Goal: Task Accomplishment & Management: Complete application form

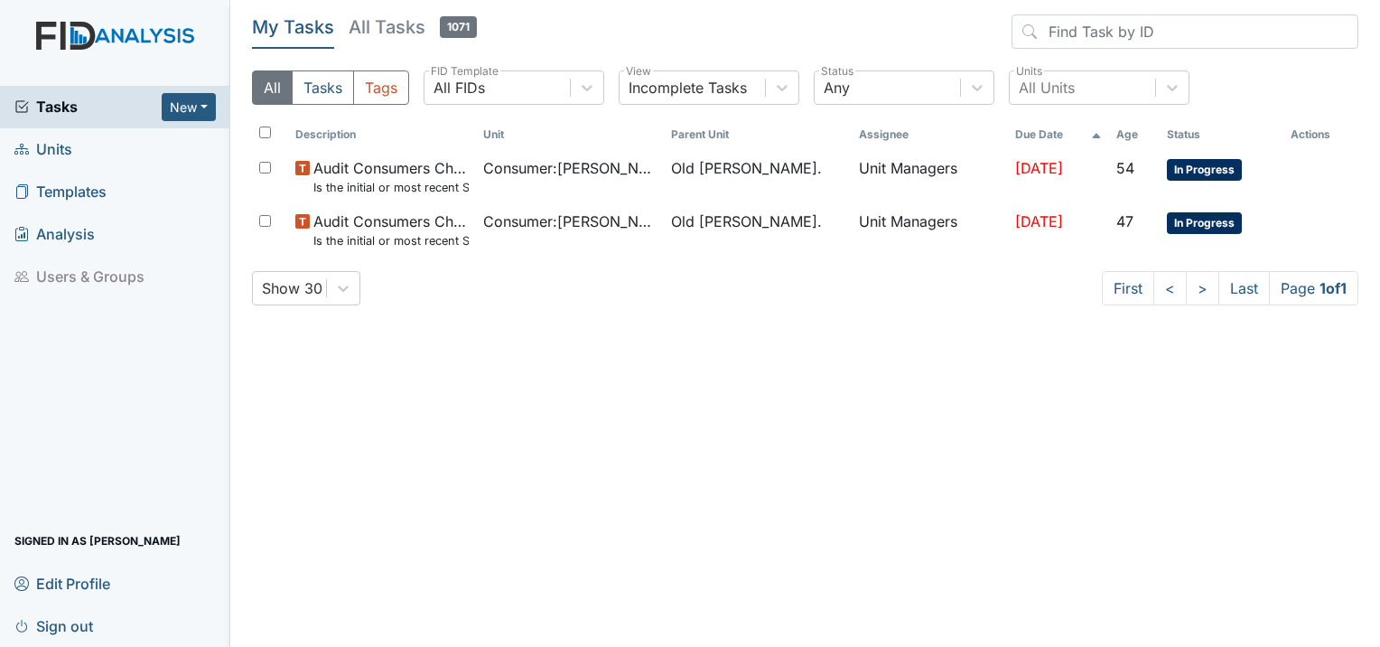
click at [58, 154] on span "Units" at bounding box center [43, 149] width 58 height 28
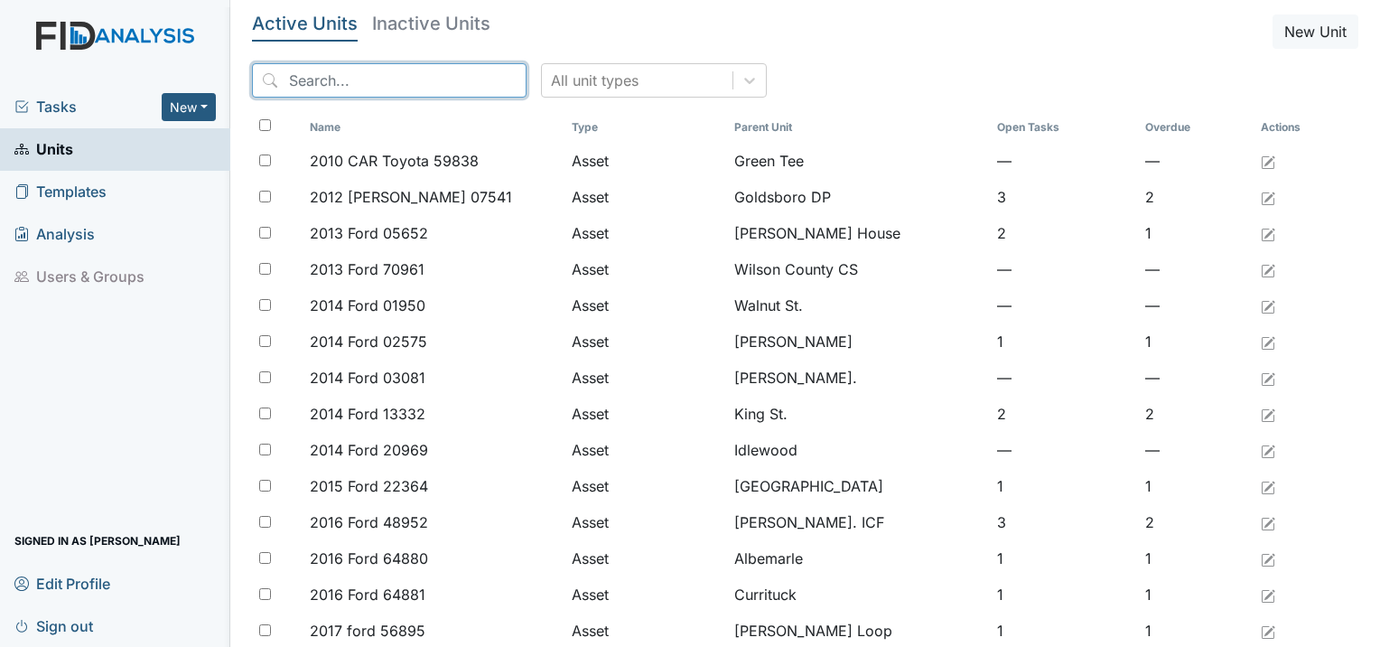
click at [319, 88] on input "search" at bounding box center [389, 80] width 274 height 34
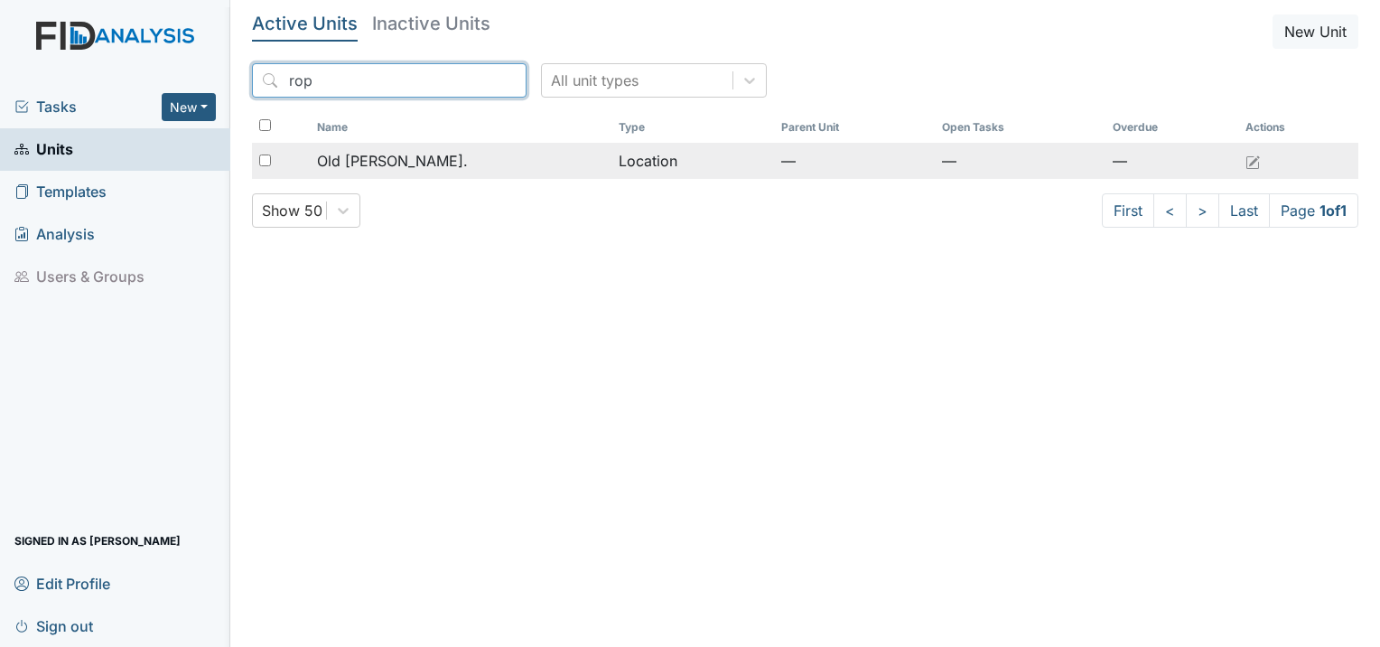
type input "rop"
click at [462, 147] on td "Old [PERSON_NAME]." at bounding box center [461, 161] width 302 height 36
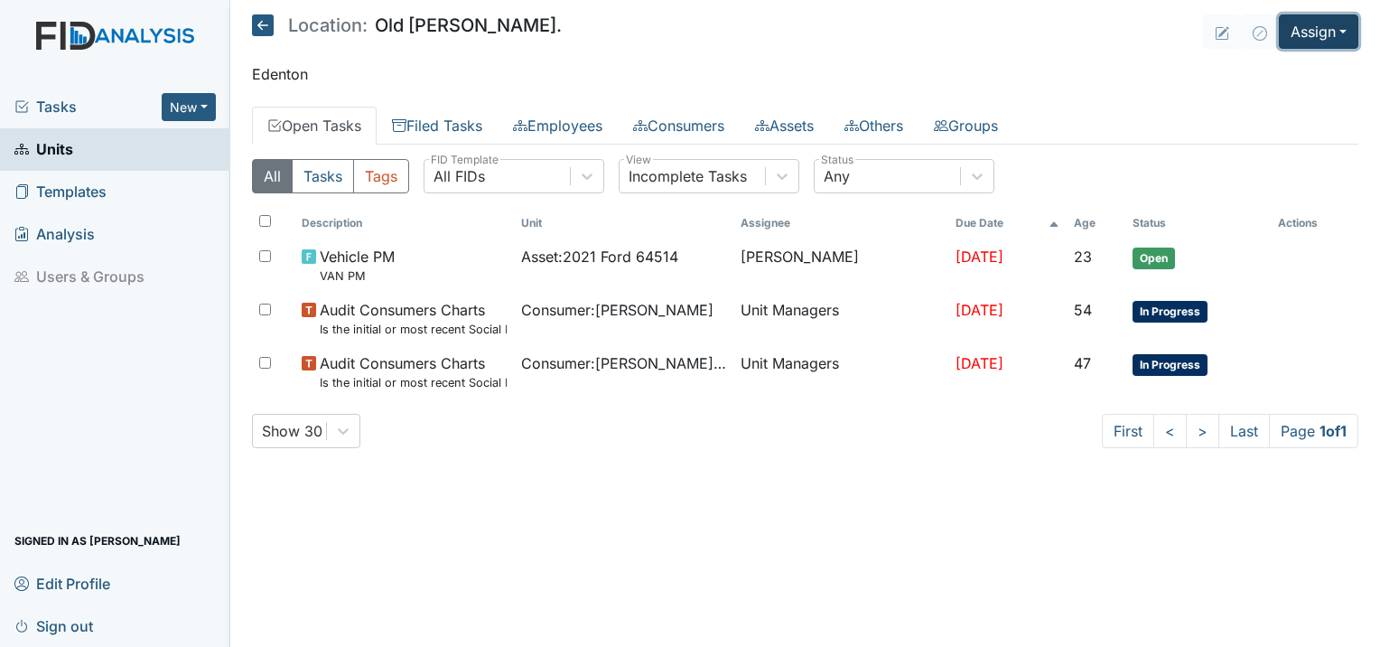
click at [1316, 25] on button "Assign" at bounding box center [1318, 31] width 79 height 34
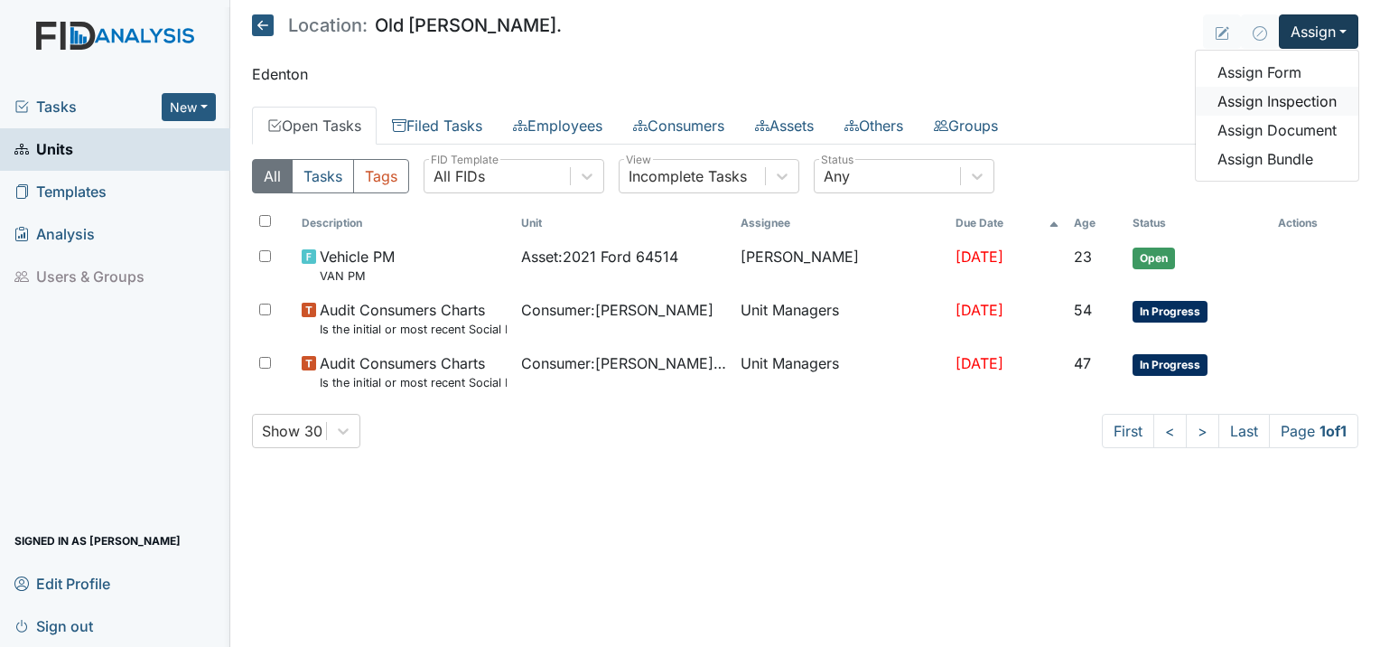
click at [1258, 101] on link "Assign Inspection" at bounding box center [1277, 101] width 163 height 29
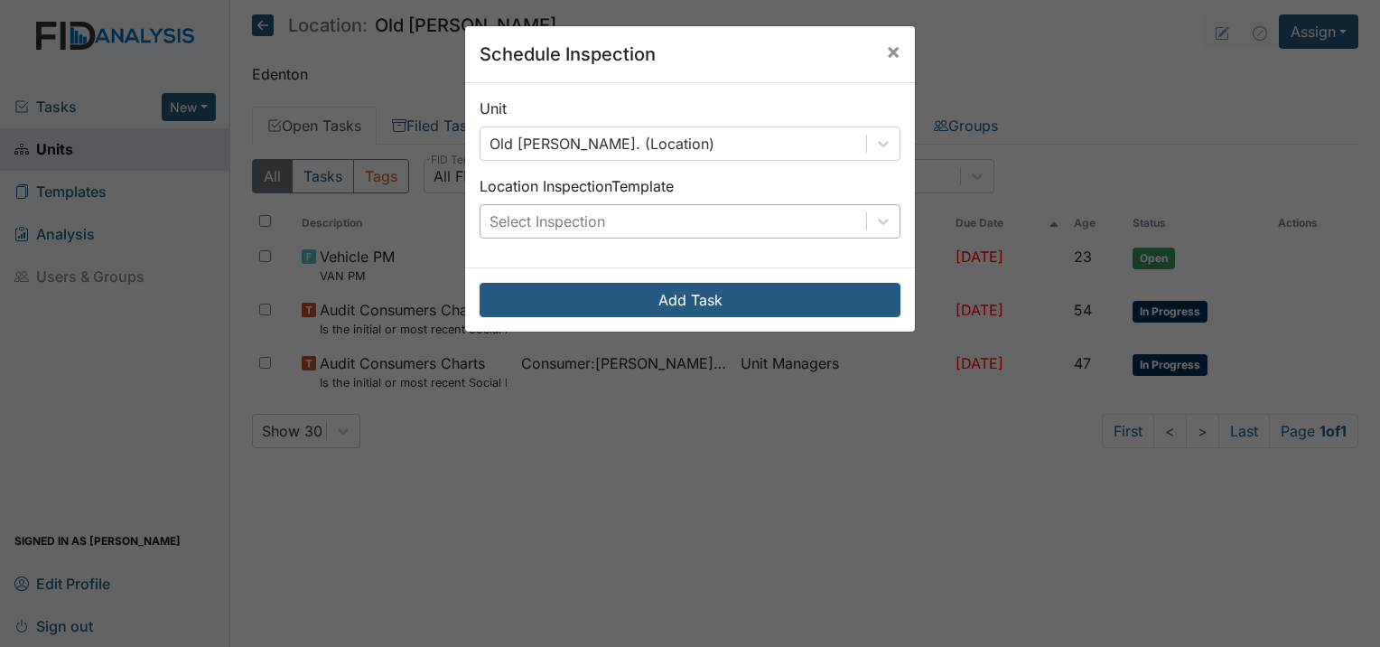
click at [673, 219] on div "Select Inspection" at bounding box center [673, 221] width 386 height 33
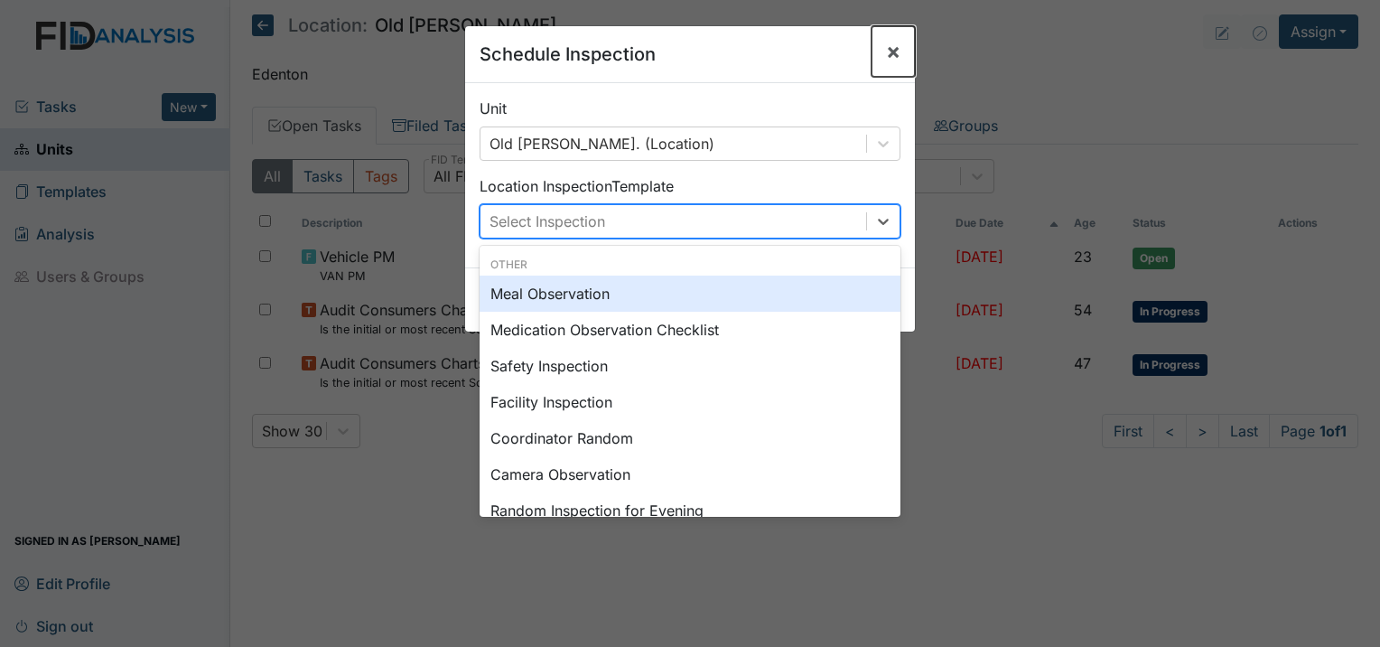
click at [886, 52] on span "×" at bounding box center [893, 51] width 14 height 26
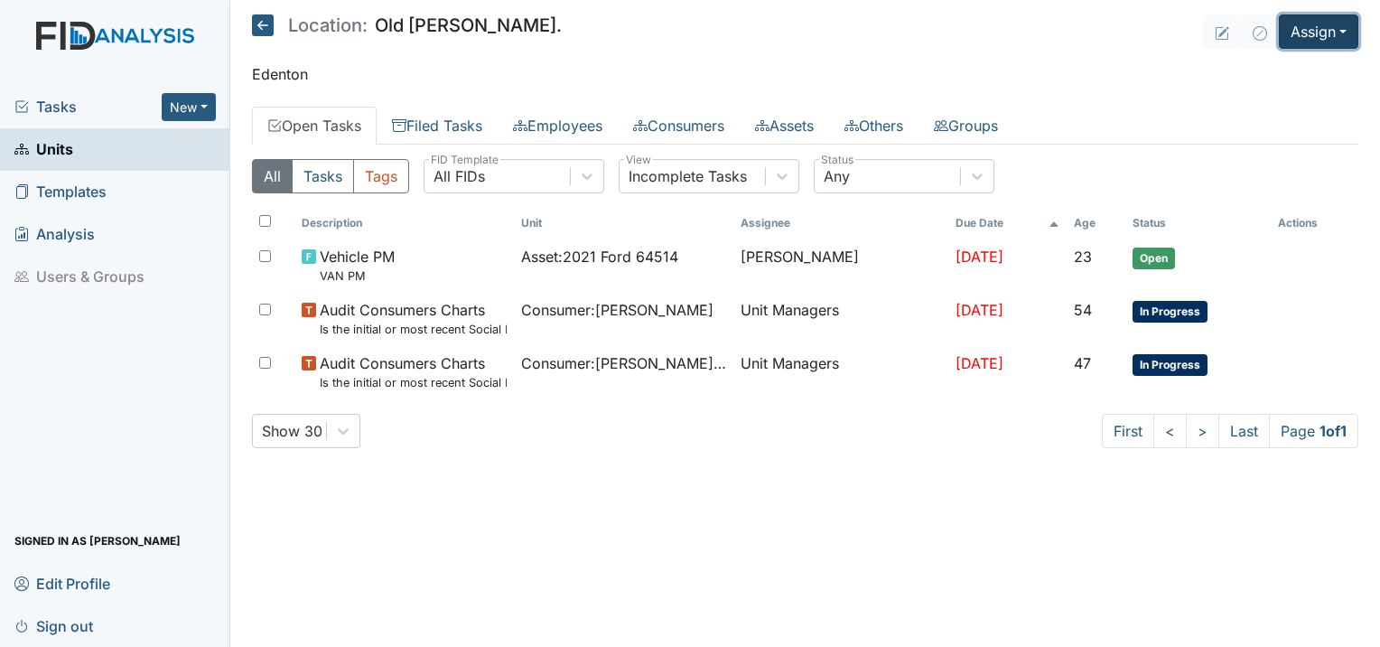
click at [1326, 23] on button "Assign" at bounding box center [1318, 31] width 79 height 34
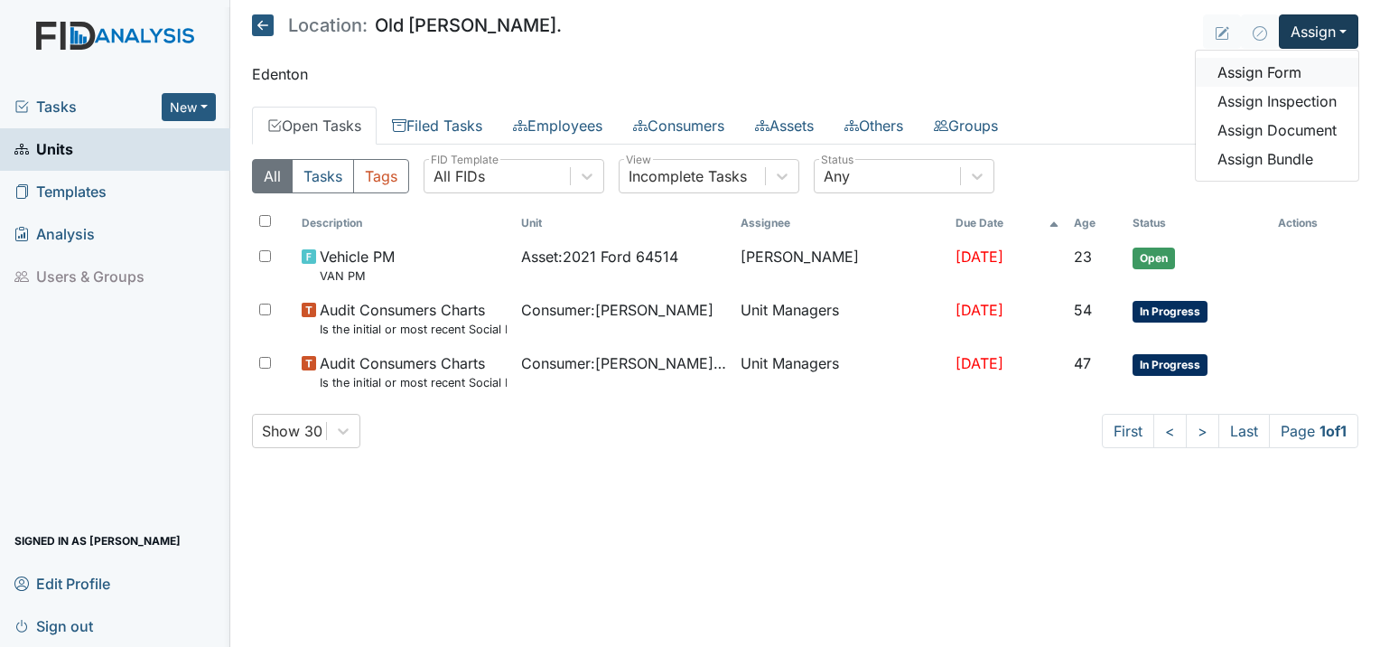
click at [1266, 82] on link "Assign Form" at bounding box center [1277, 72] width 163 height 29
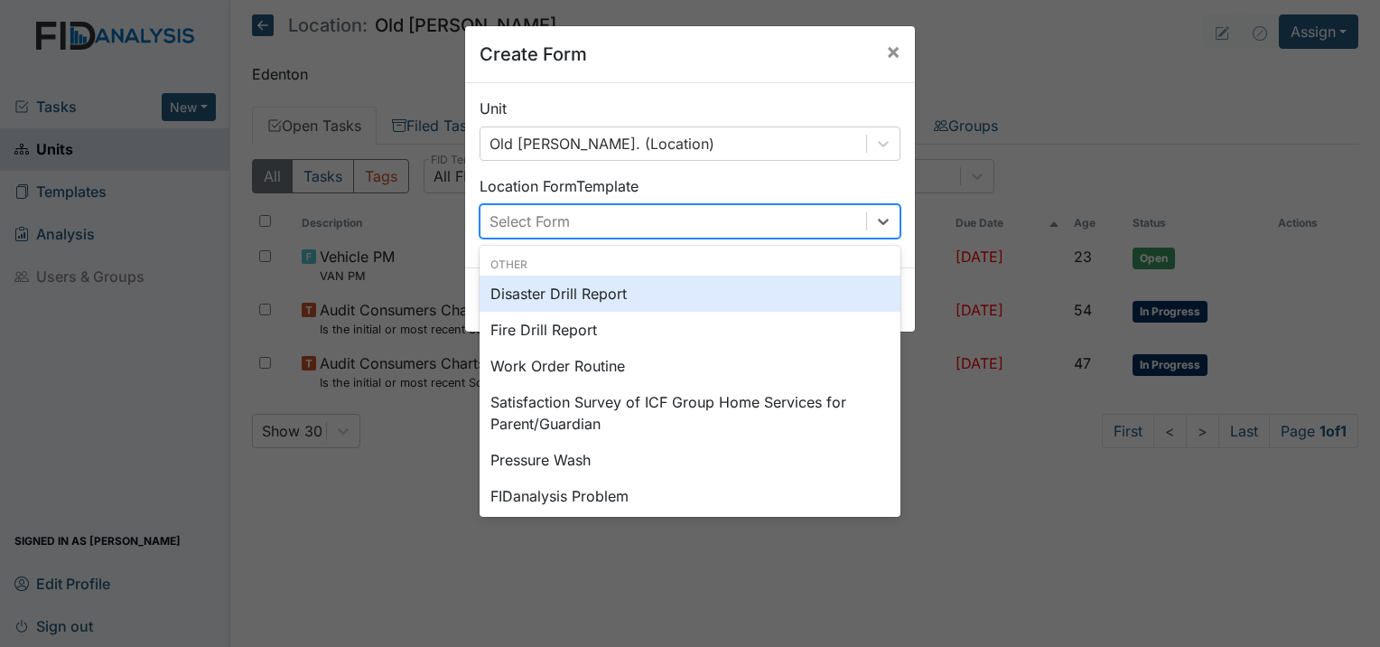
click at [668, 210] on div "Select Form" at bounding box center [673, 221] width 386 height 33
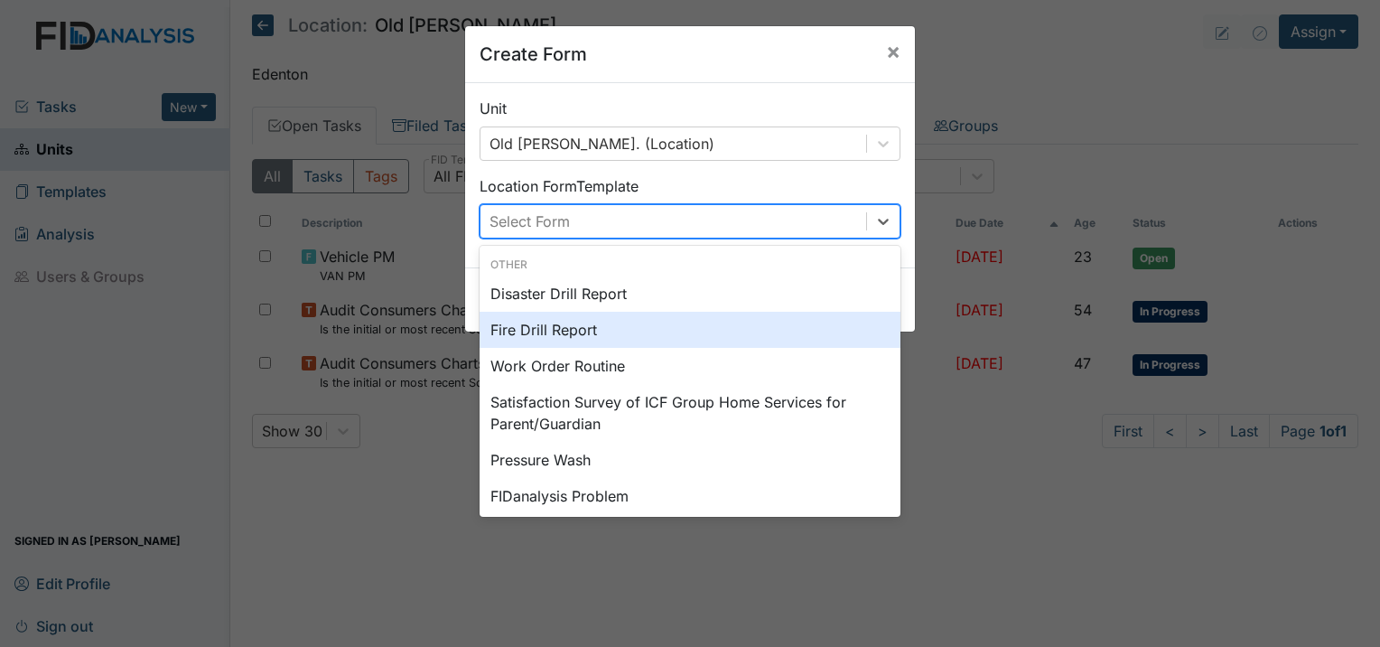
click at [597, 322] on div "Fire Drill Report" at bounding box center [689, 330] width 421 height 36
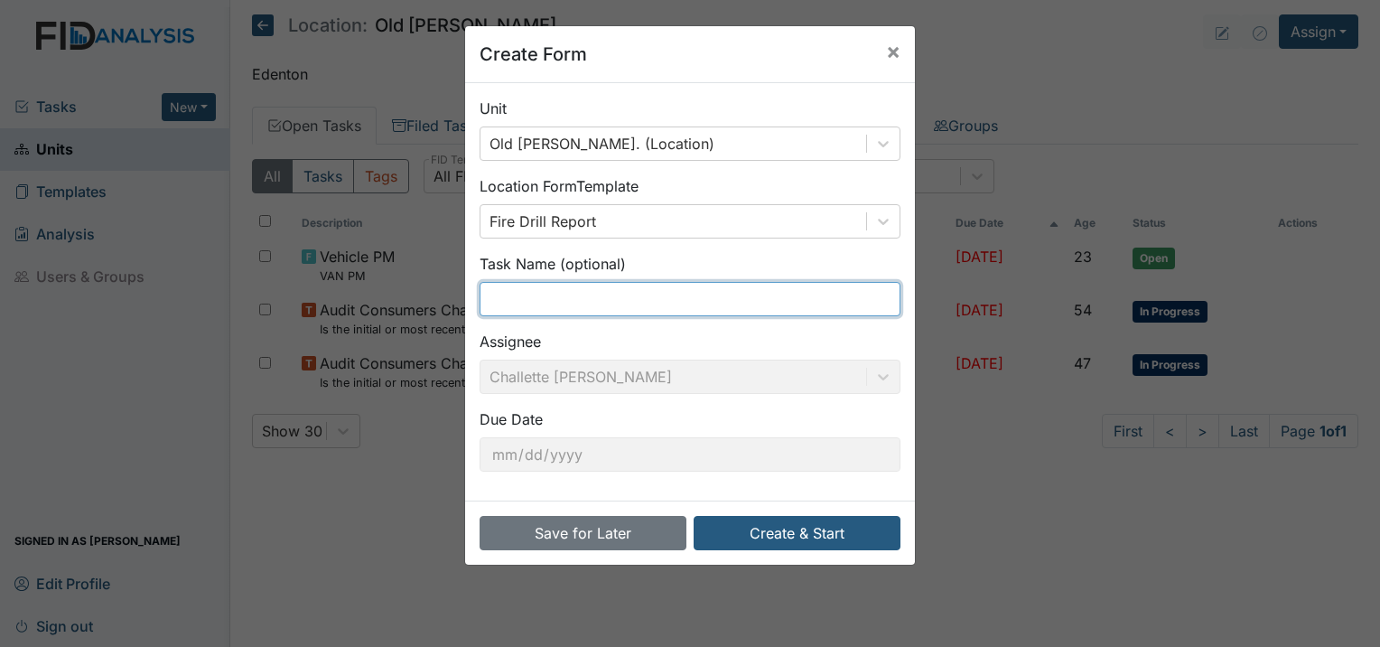
click at [529, 299] on input "text" at bounding box center [689, 299] width 421 height 34
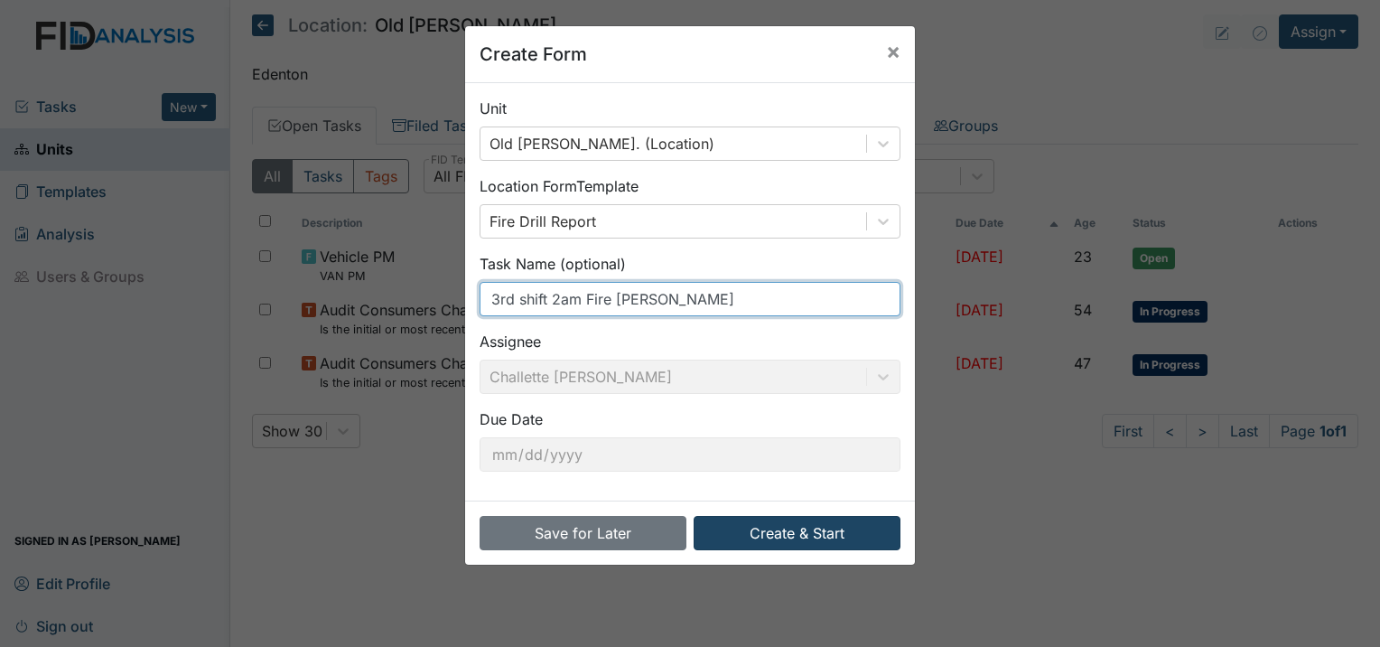
type input "3rd shift 2am Fire [PERSON_NAME]"
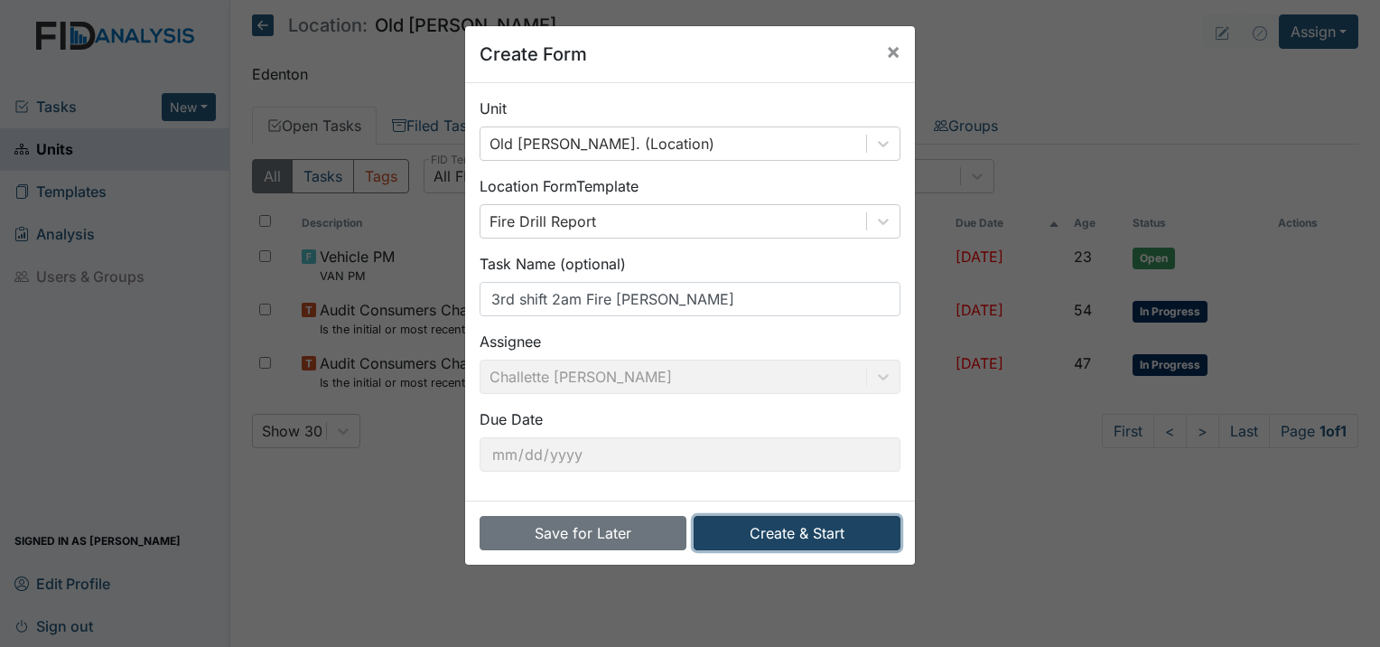
click at [771, 532] on button "Create & Start" at bounding box center [796, 533] width 207 height 34
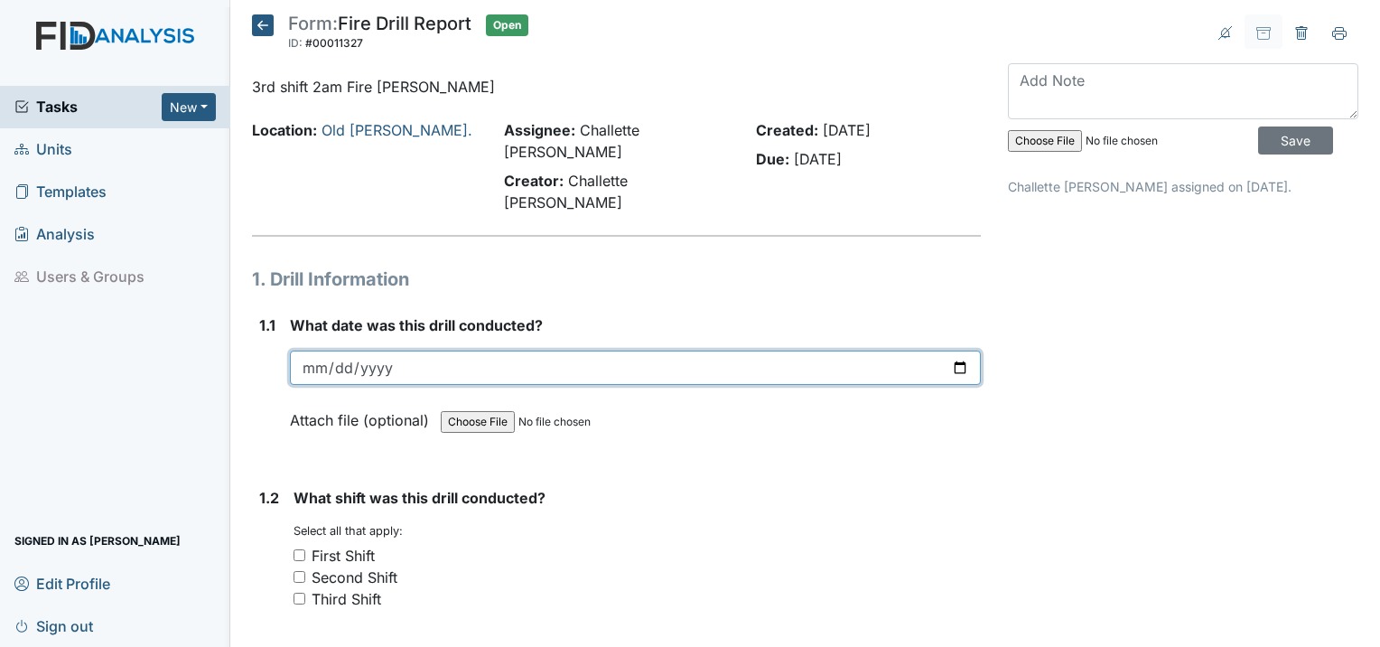
click at [325, 350] on input "date" at bounding box center [635, 367] width 691 height 34
type input "2025-08-17"
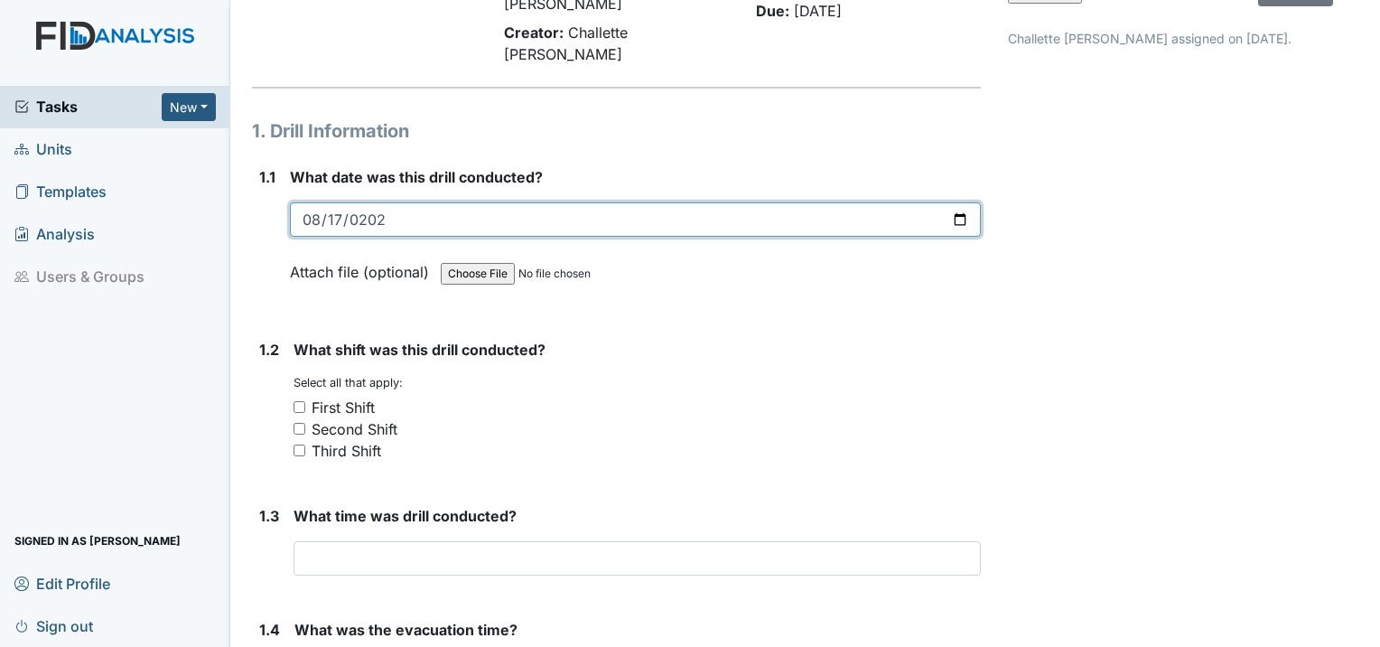
scroll to position [181, 0]
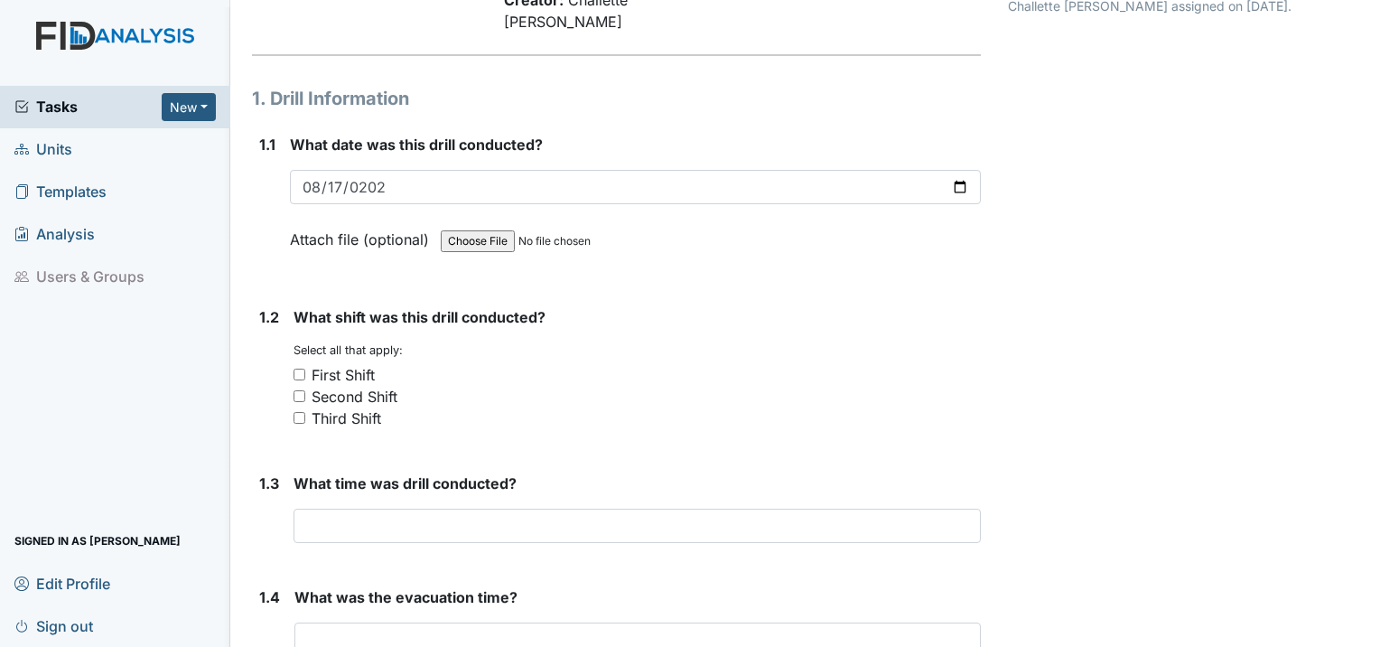
click at [302, 412] on input "Third Shift" at bounding box center [299, 418] width 12 height 12
checkbox input "true"
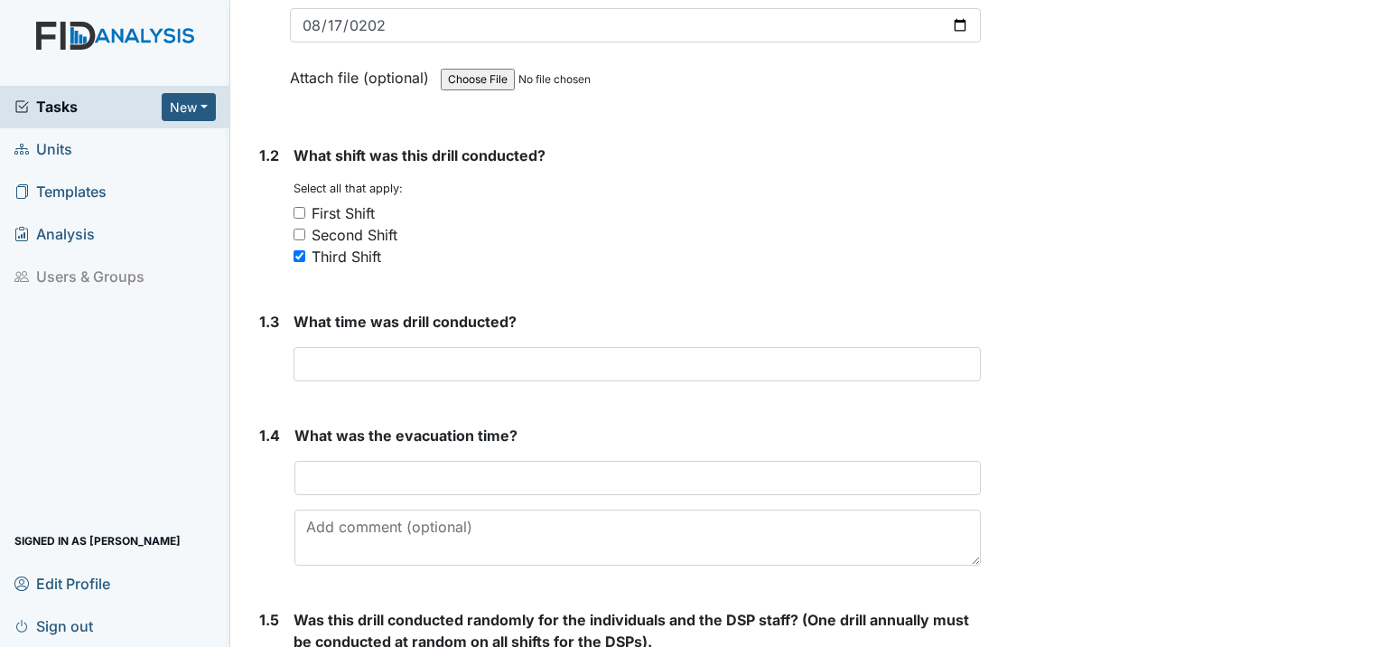
scroll to position [361, 0]
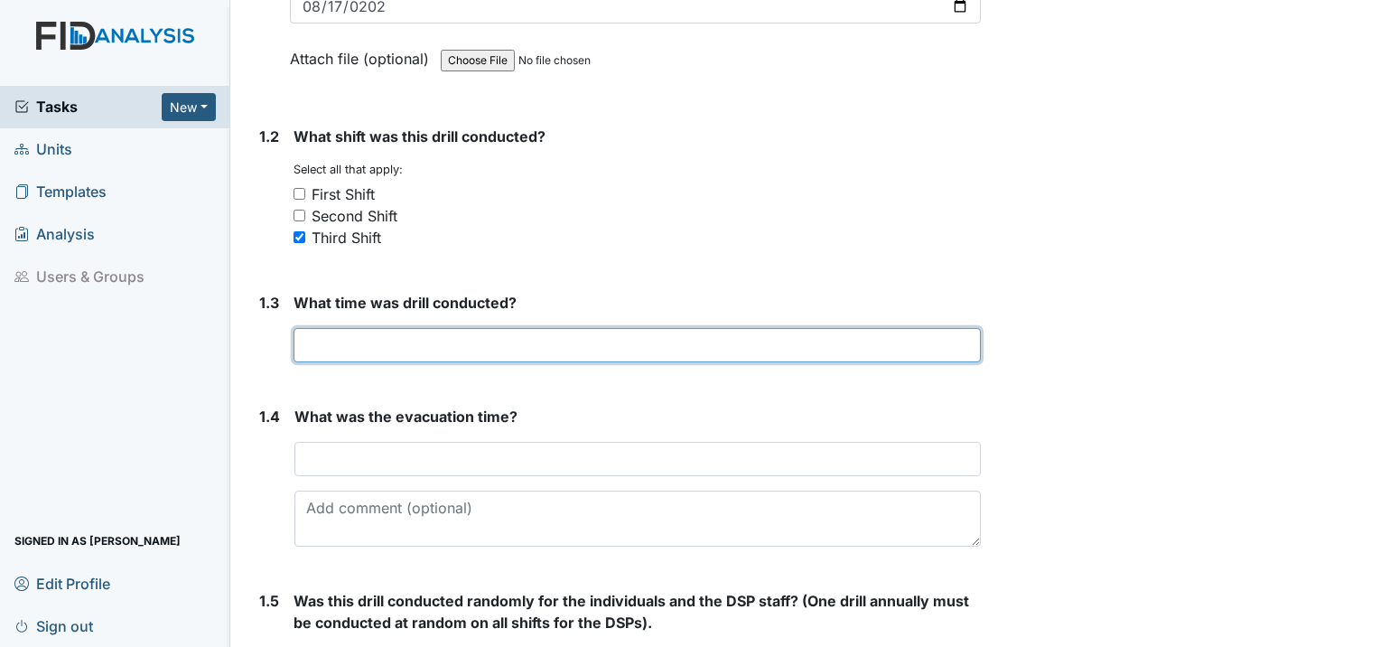
click at [415, 328] on input "text" at bounding box center [636, 345] width 687 height 34
type input "2:06am"
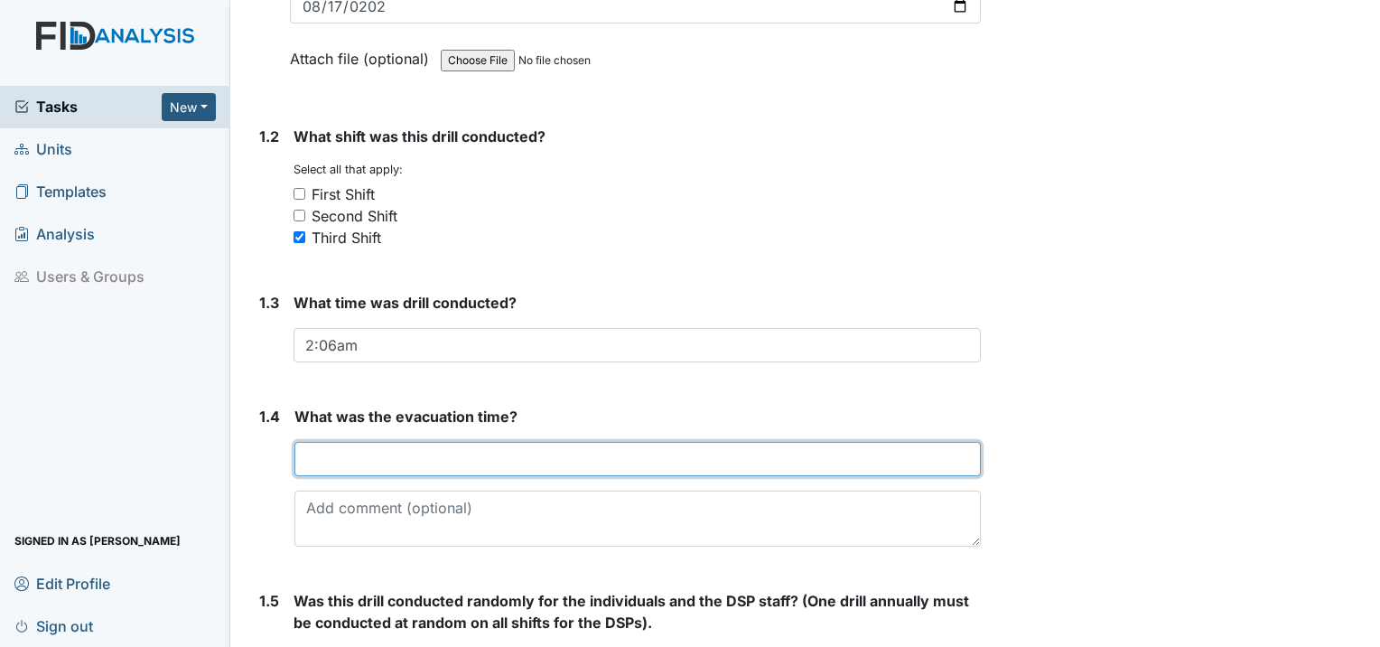
click at [416, 442] on input "text" at bounding box center [637, 459] width 686 height 34
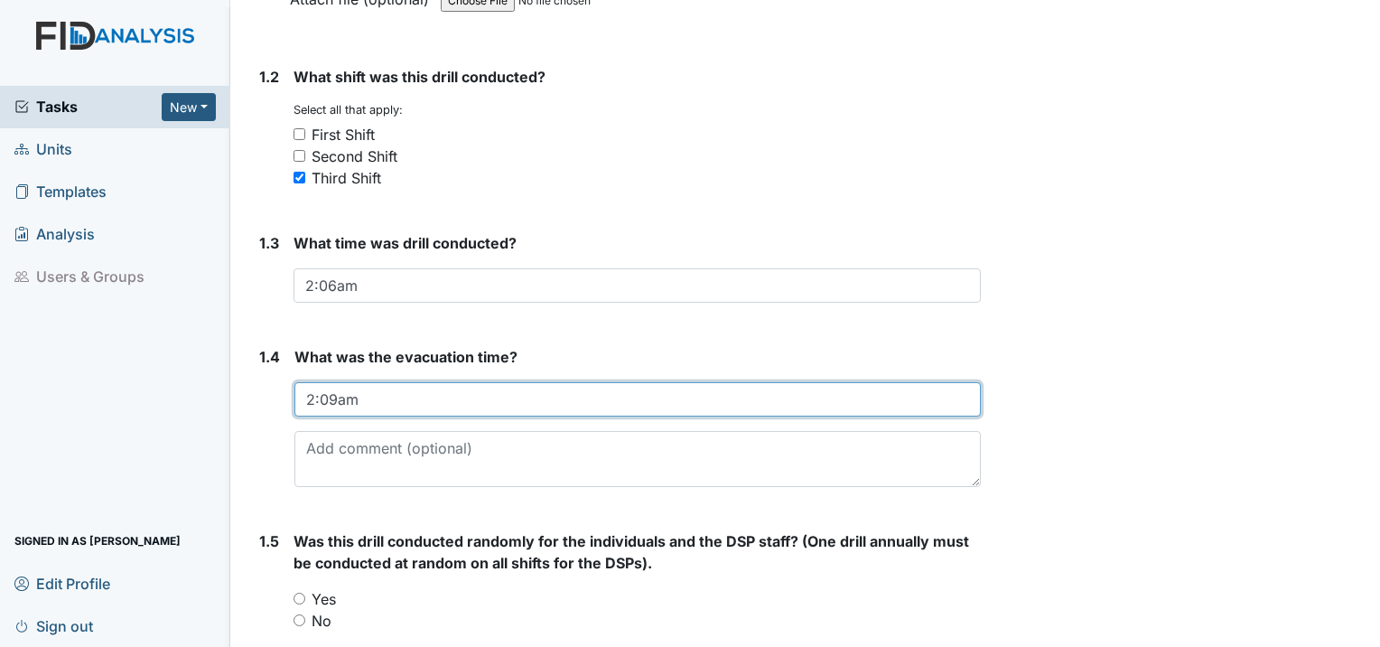
scroll to position [632, 0]
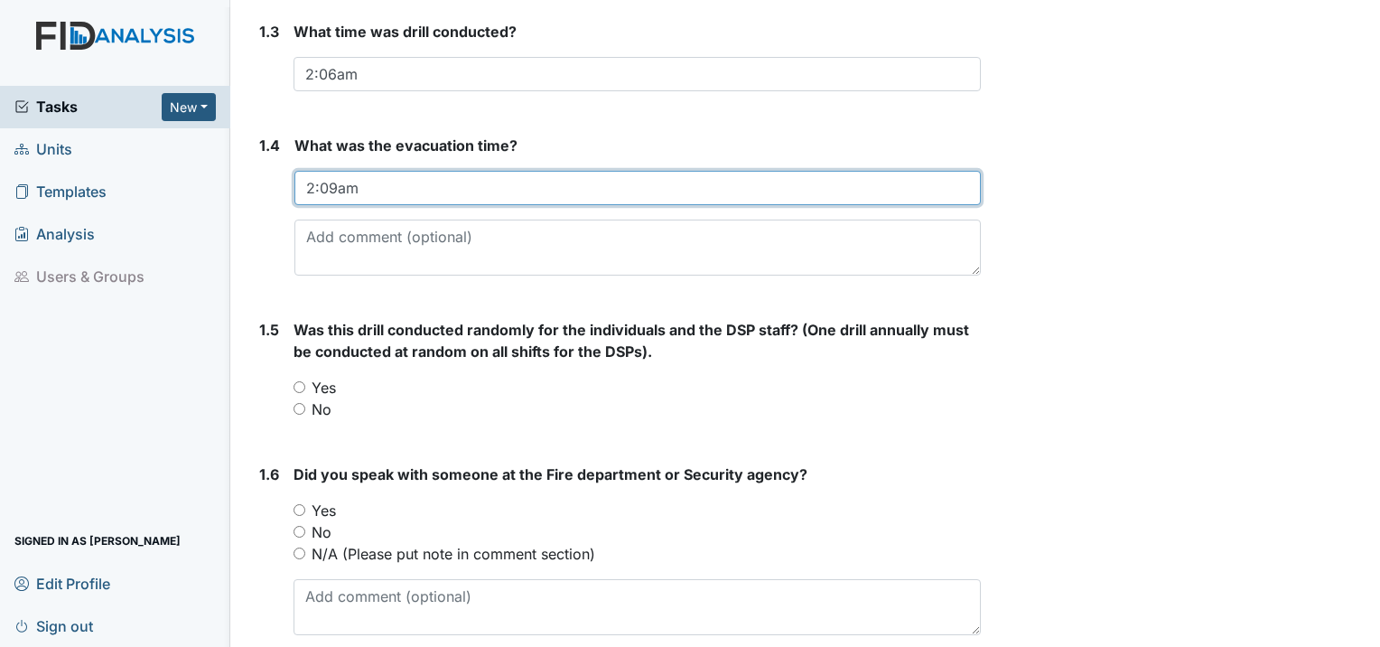
type input "2:09am"
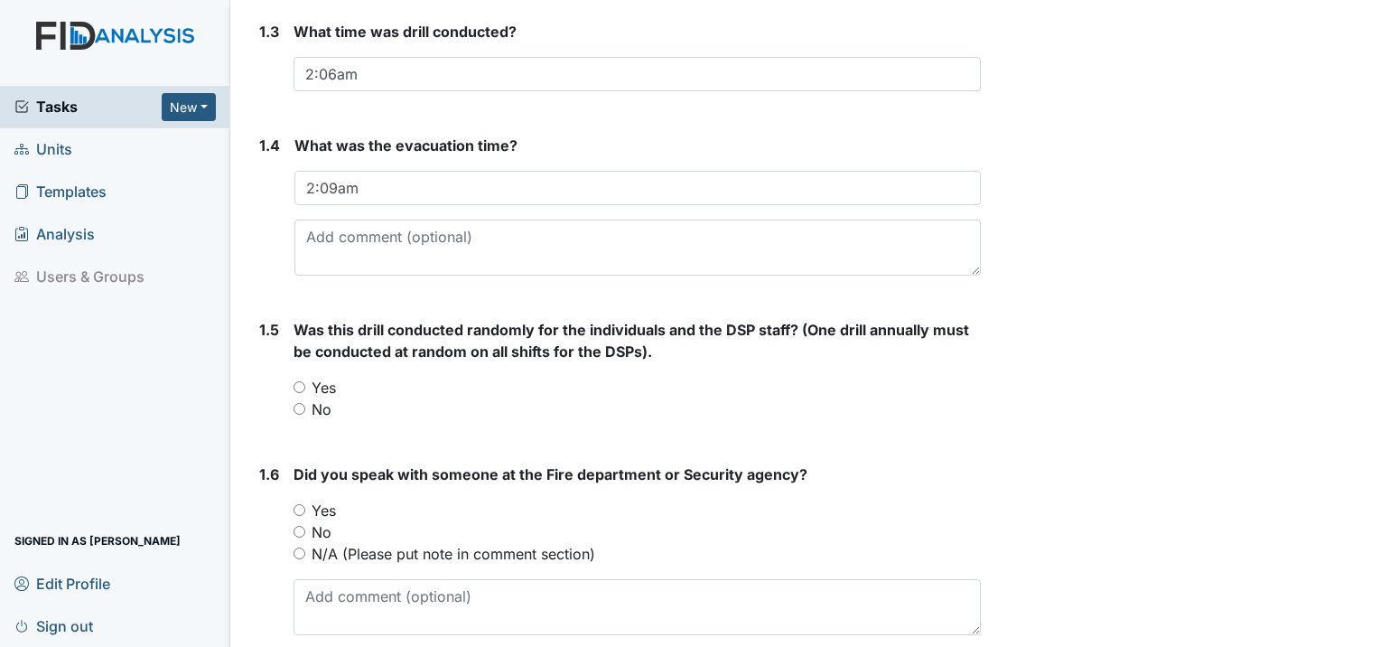
click at [299, 377] on div "Yes" at bounding box center [636, 388] width 687 height 22
click at [302, 381] on input "Yes" at bounding box center [299, 387] width 12 height 12
radio input "true"
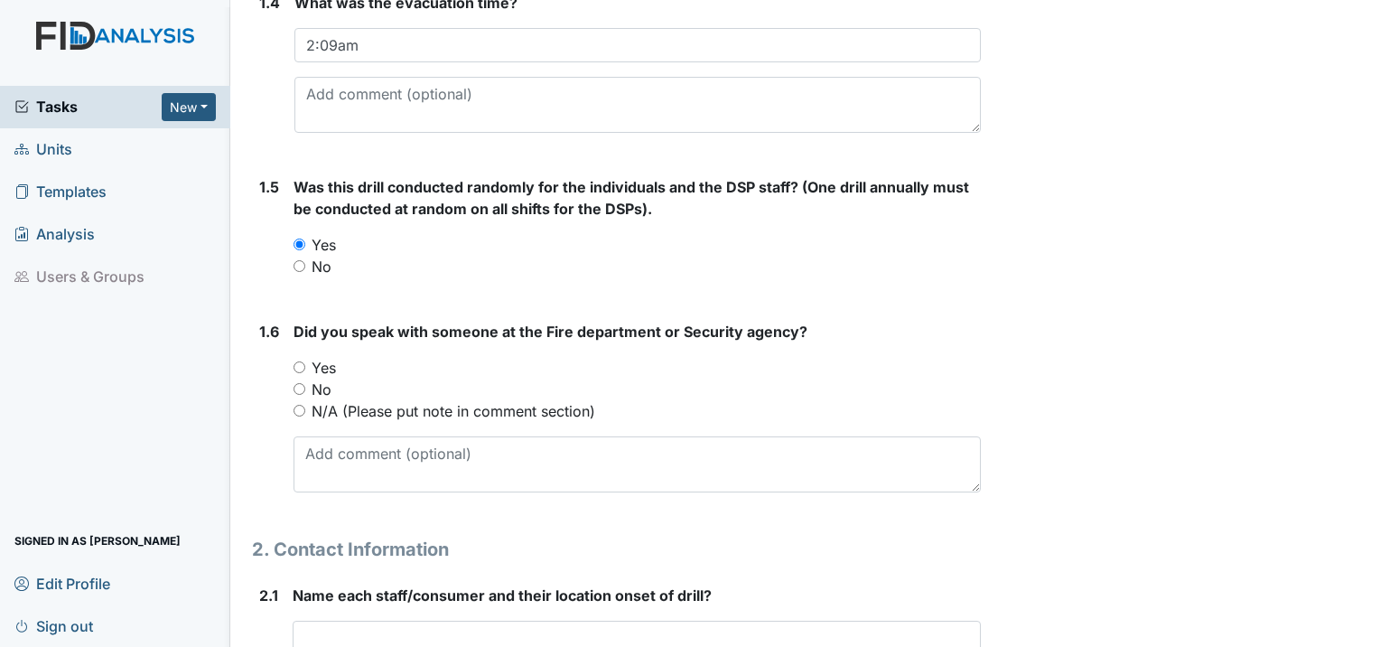
scroll to position [813, 0]
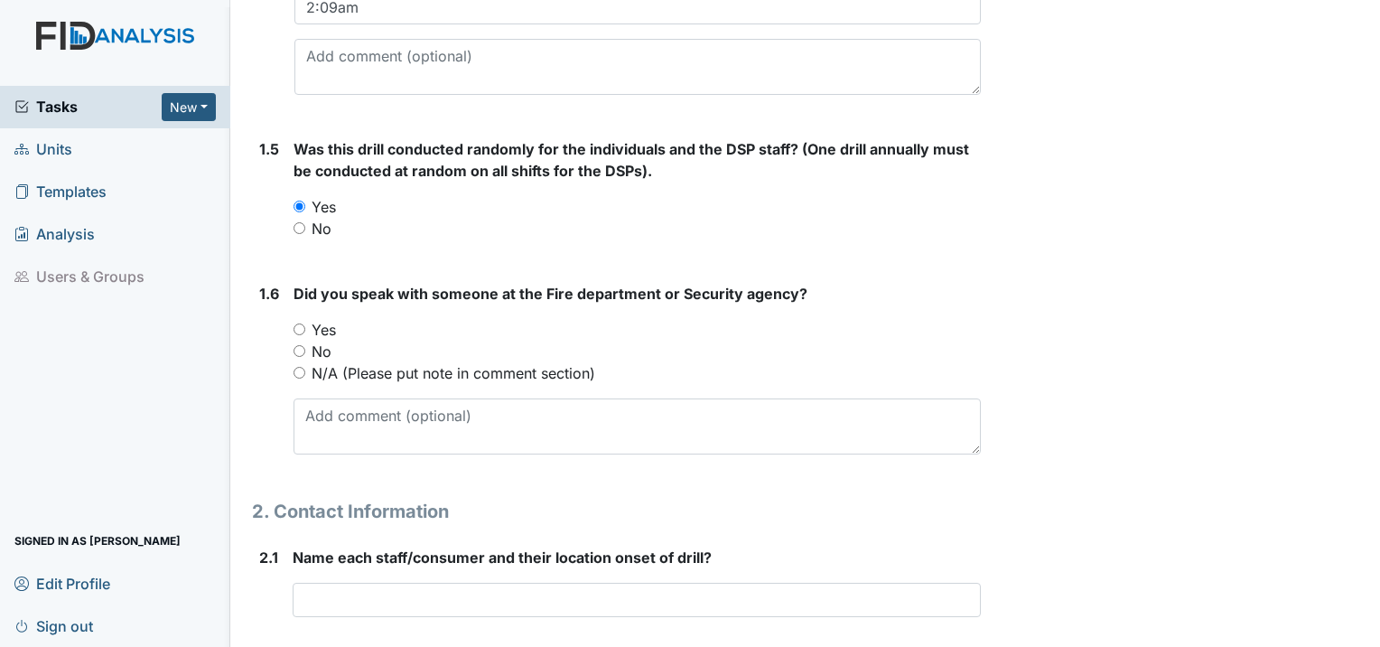
click at [303, 323] on input "Yes" at bounding box center [299, 329] width 12 height 12
radio input "true"
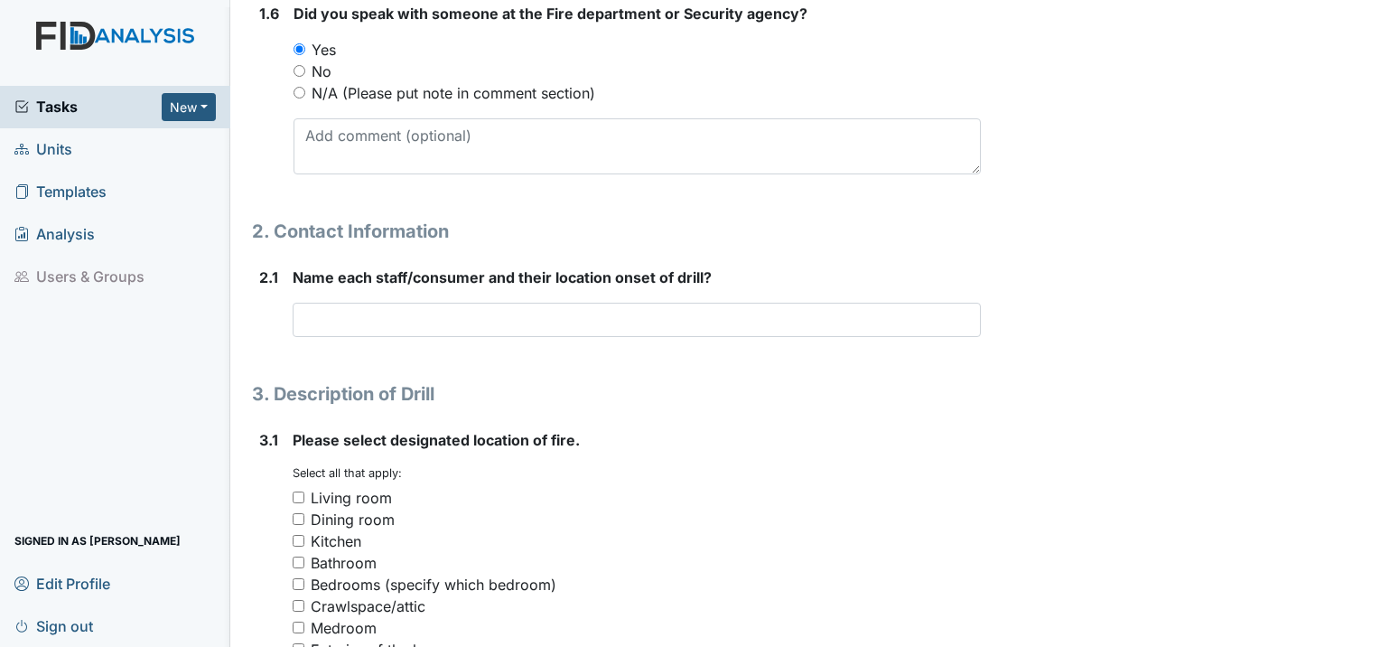
scroll to position [1174, 0]
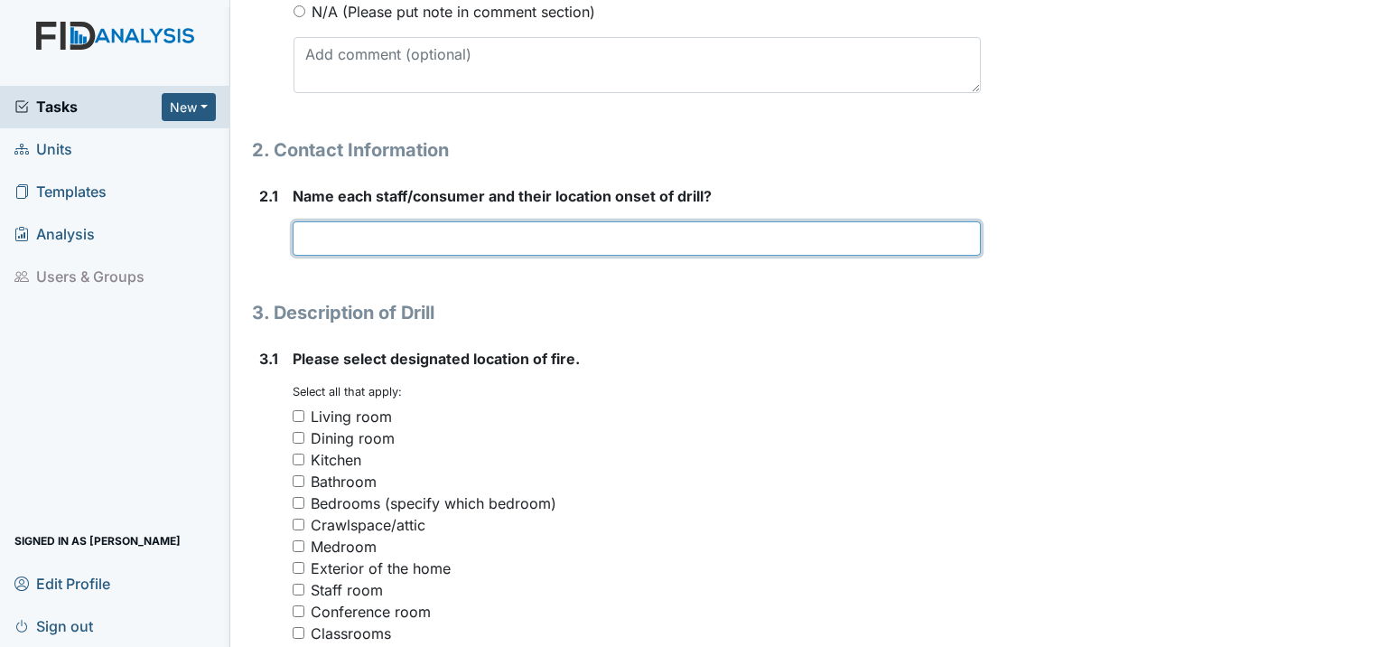
click at [423, 221] on input "text" at bounding box center [637, 238] width 688 height 34
click at [487, 221] on input "CP was in the kitchen and" at bounding box center [637, 238] width 688 height 34
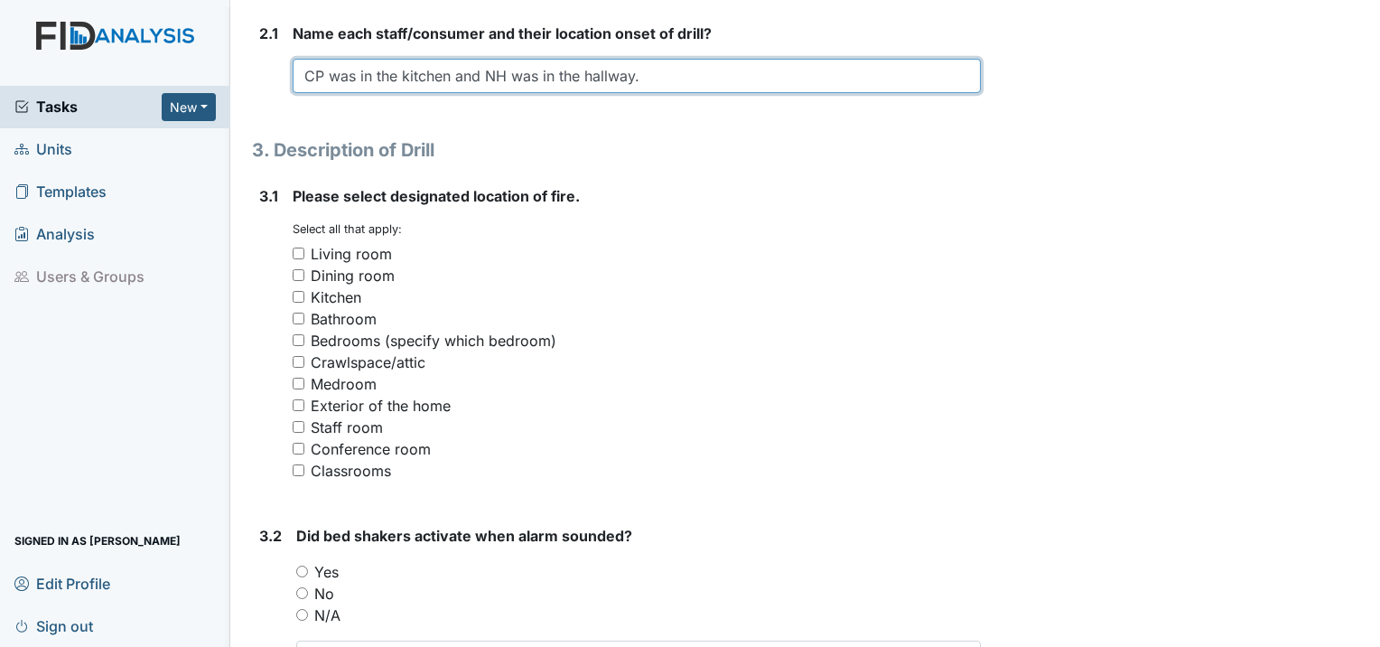
scroll to position [1354, 0]
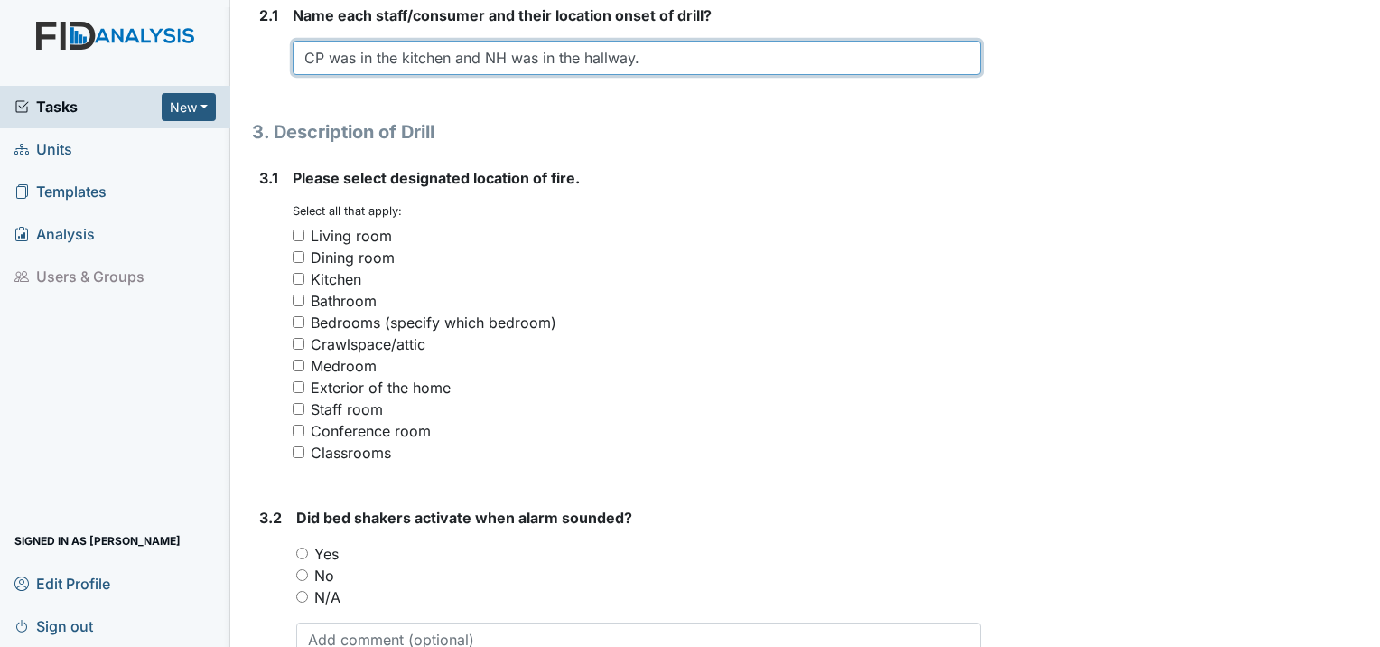
type input "CP was in the kitchen and NH was in the hallway."
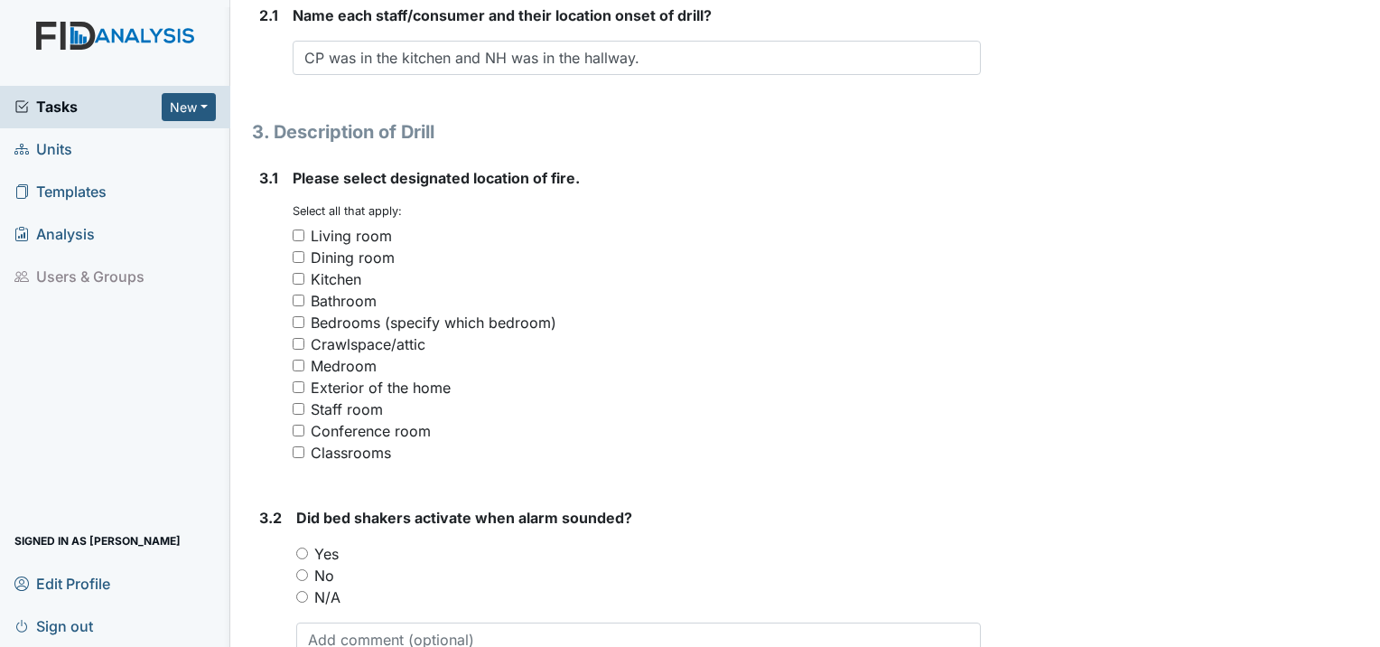
click at [303, 377] on div "Exterior of the home" at bounding box center [637, 388] width 688 height 22
click at [296, 381] on input "Exterior of the home" at bounding box center [299, 387] width 12 height 12
checkbox input "true"
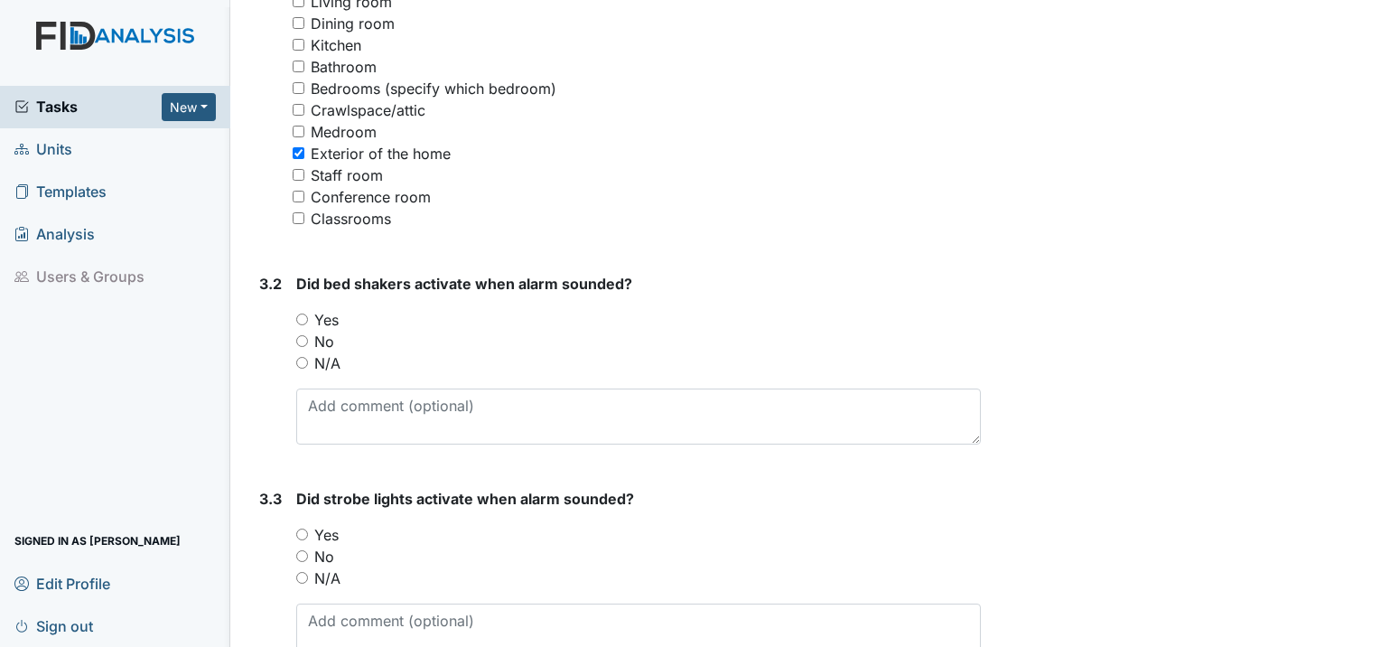
scroll to position [1625, 0]
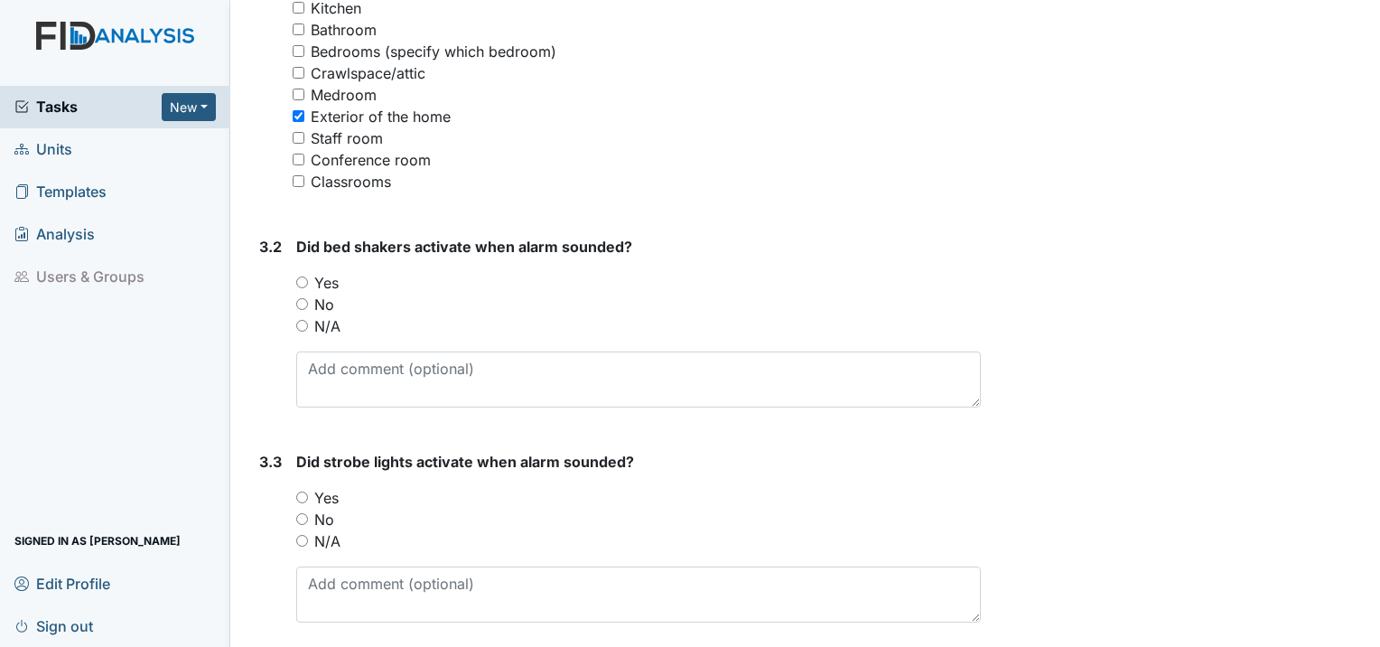
click at [303, 272] on div "Yes" at bounding box center [638, 283] width 684 height 22
click at [303, 276] on input "Yes" at bounding box center [302, 282] width 12 height 12
radio input "true"
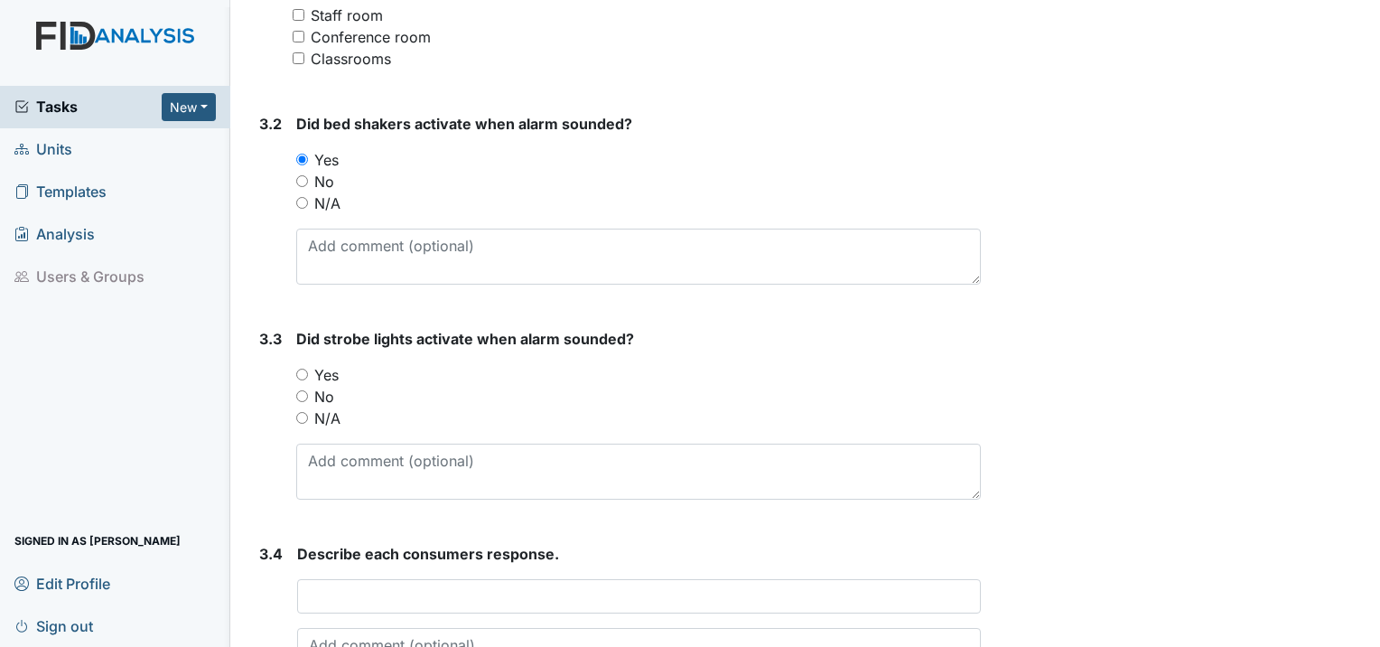
scroll to position [1806, 0]
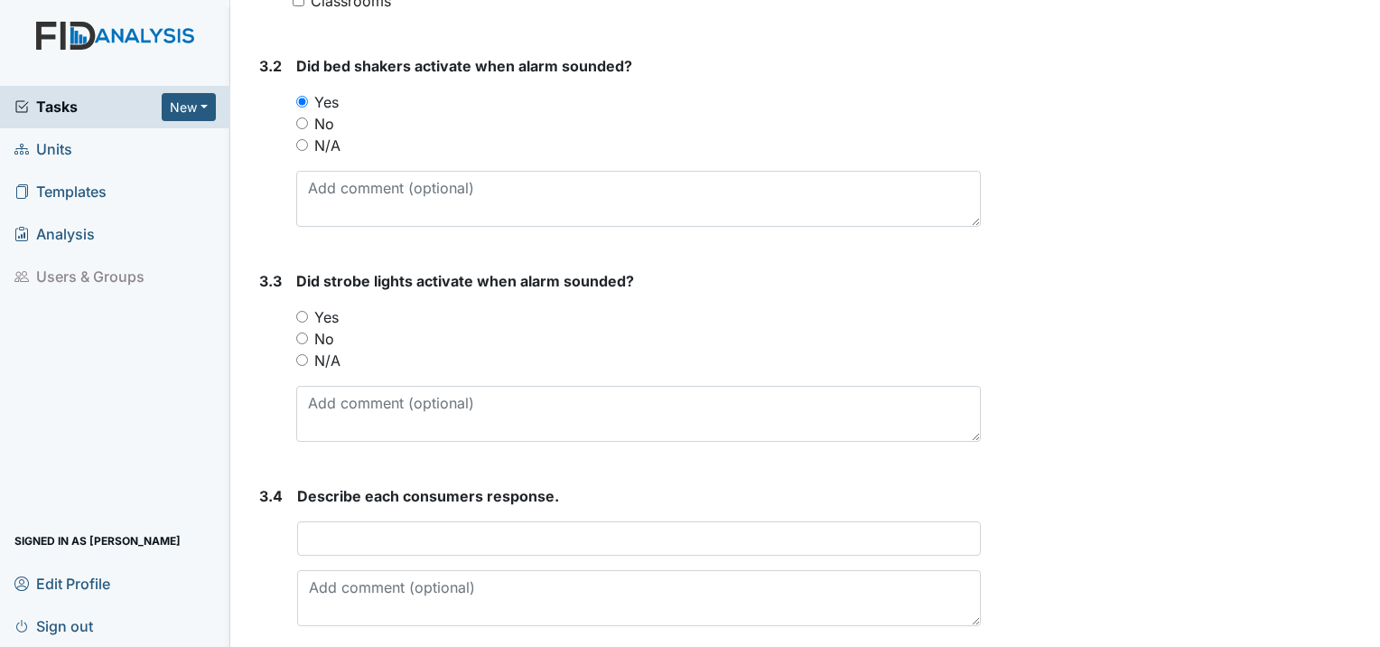
click at [303, 311] on input "Yes" at bounding box center [302, 317] width 12 height 12
radio input "true"
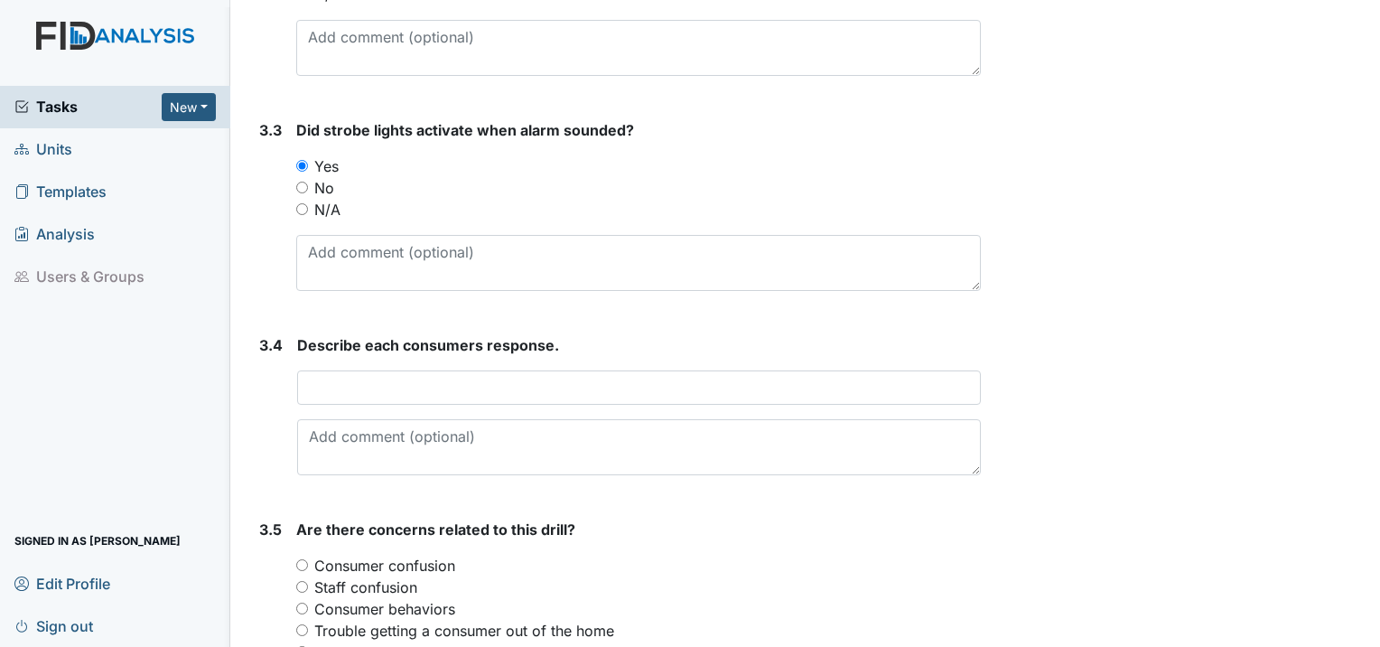
scroll to position [1986, 0]
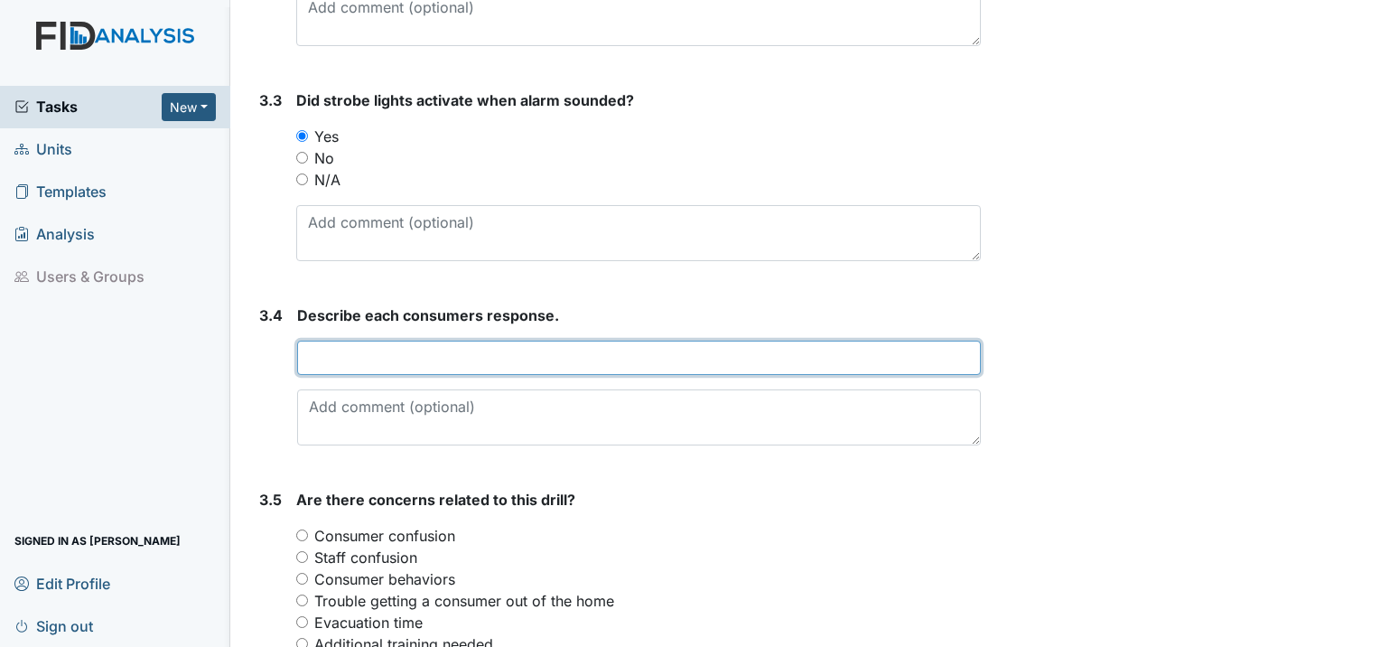
click at [408, 340] on input "text" at bounding box center [639, 357] width 684 height 34
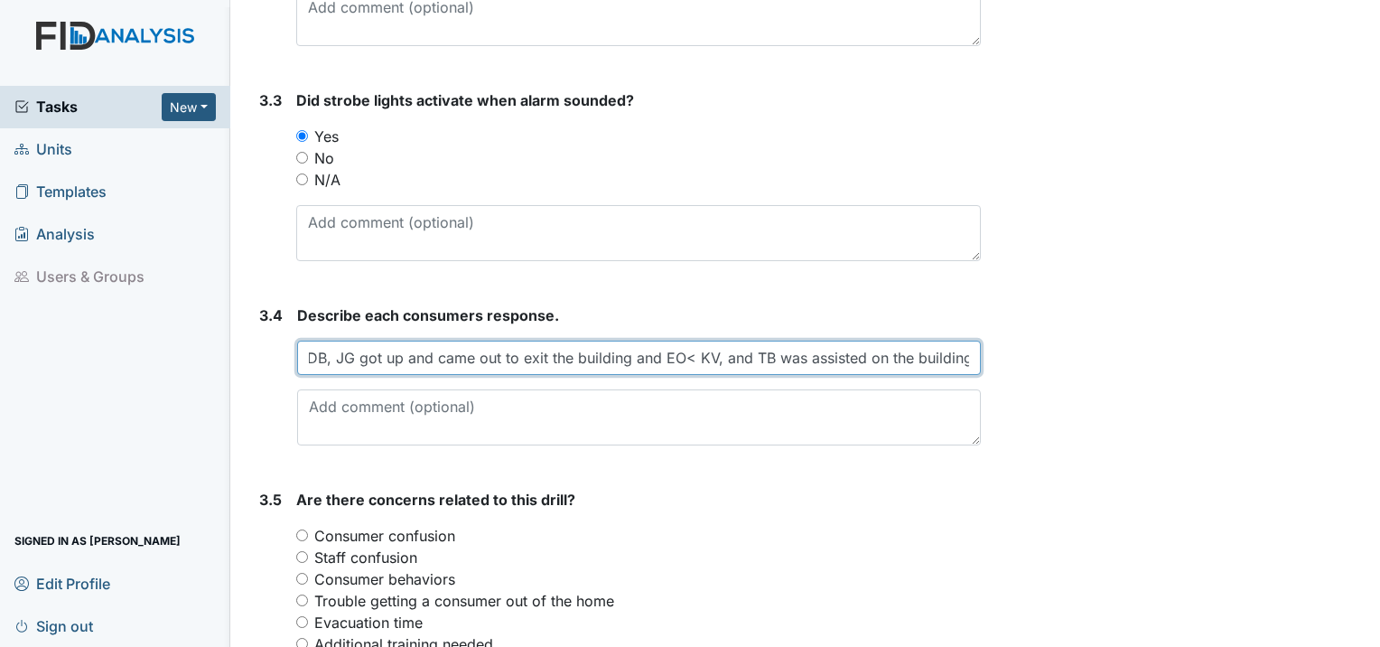
scroll to position [0, 47]
click at [679, 340] on input "TBB, DB, JG got up and came out to exit the building and EO< KV, and TB was ass…" at bounding box center [639, 357] width 684 height 34
click at [961, 340] on input "TBB, DB, JG got up and came out to exit the building and EO, KV, and TB was ass…" at bounding box center [639, 357] width 684 height 34
click at [955, 340] on input "TBB, DB, JG got up and came out to exit the building and EO, KV, and TB was ass…" at bounding box center [639, 357] width 684 height 34
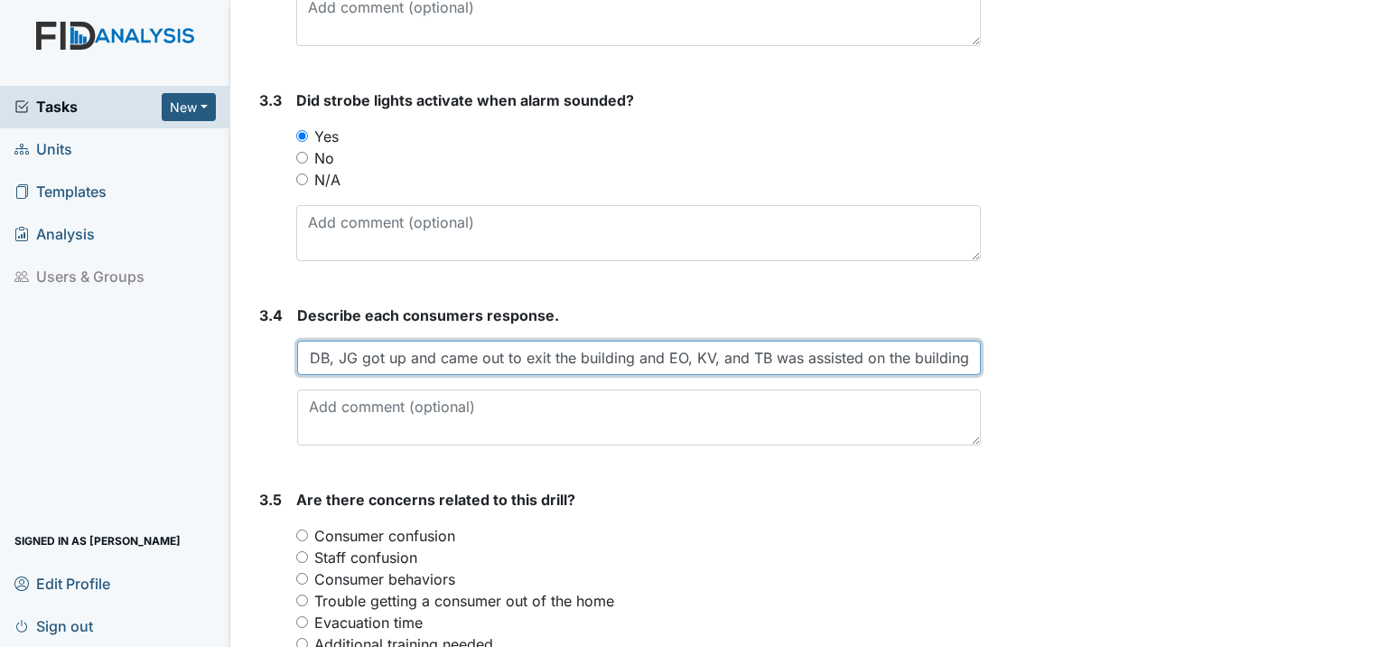
click at [964, 340] on input "TBB, DB, JG got up and came out to exit the building and EO, KV, and TB was ass…" at bounding box center [639, 357] width 684 height 34
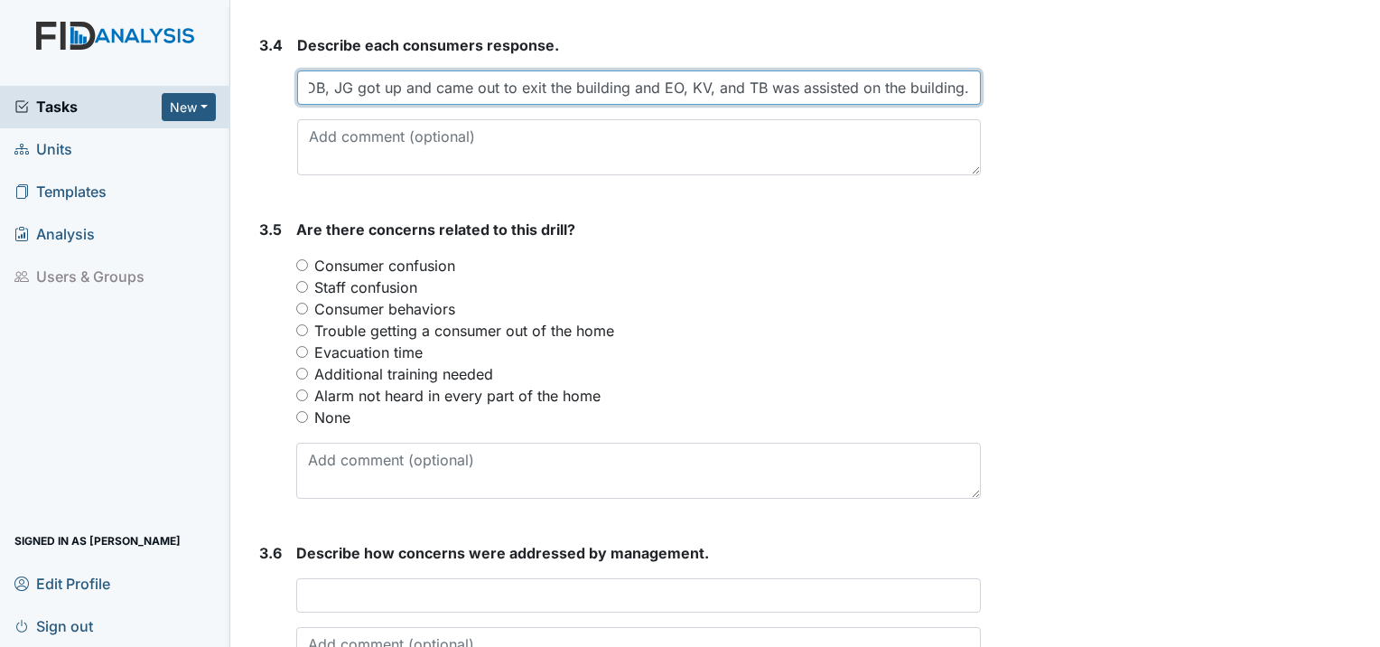
scroll to position [2257, 0]
type input "TBB, DB, JG got up and came out to exit the building and EO, KV, and TB was ass…"
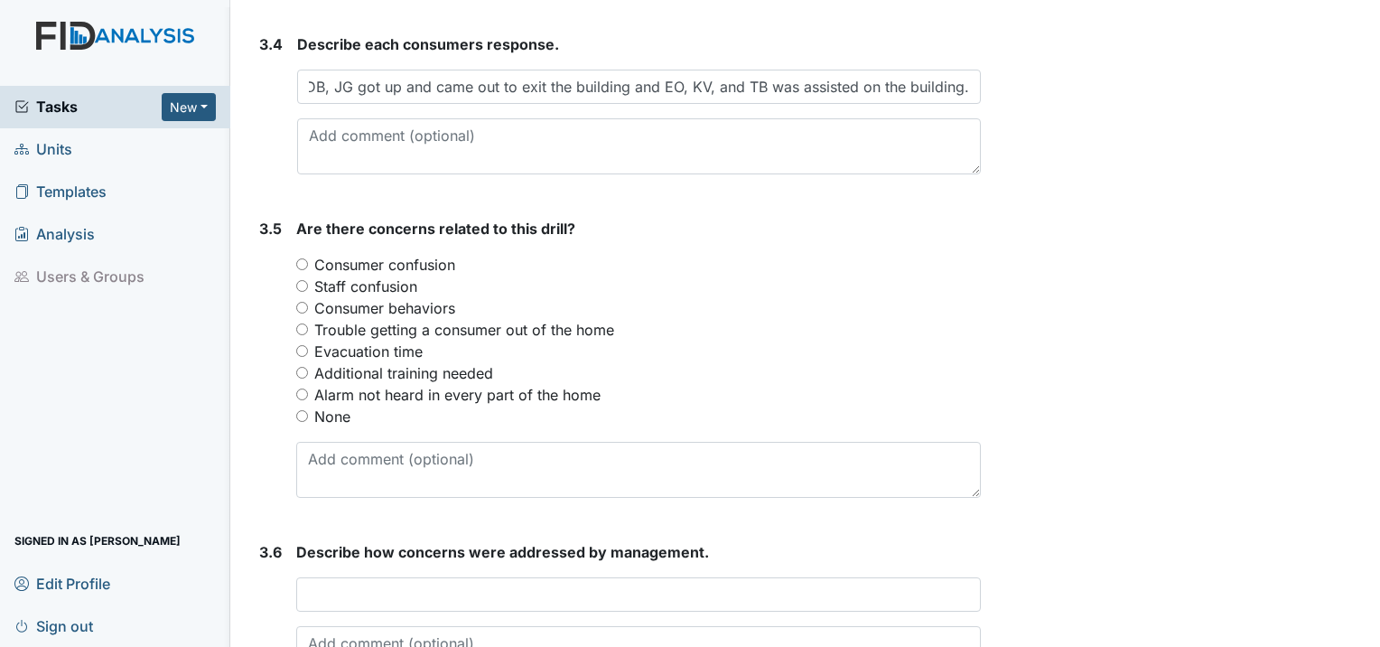
scroll to position [0, 0]
click at [301, 410] on input "None" at bounding box center [302, 416] width 12 height 12
radio input "true"
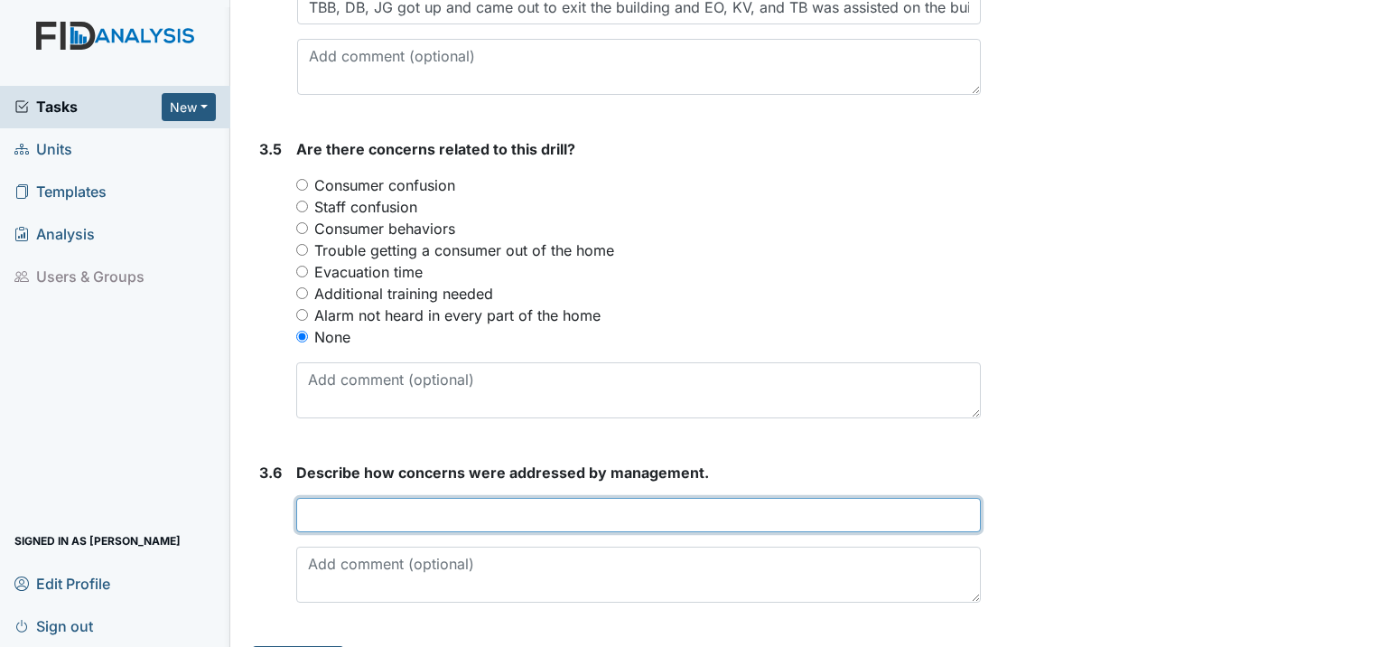
click at [393, 498] on input "text" at bounding box center [638, 515] width 684 height 34
type input "No concerns at this time."
